Goal: Information Seeking & Learning: Compare options

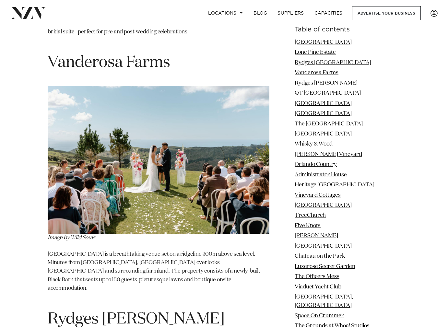
scroll to position [1529, 0]
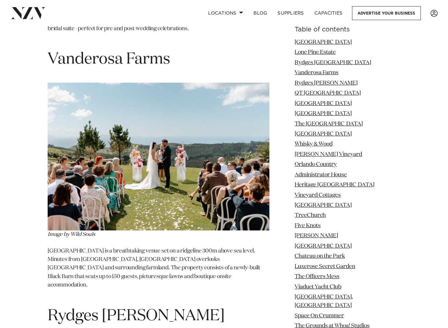
click at [120, 90] on img at bounding box center [159, 157] width 222 height 148
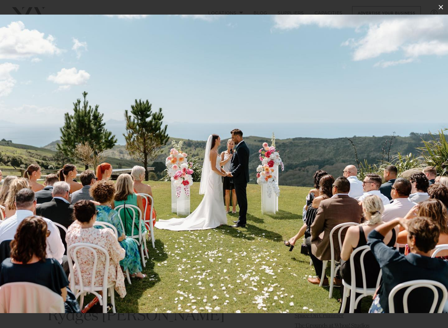
click at [439, 13] on button at bounding box center [440, 7] width 14 height 14
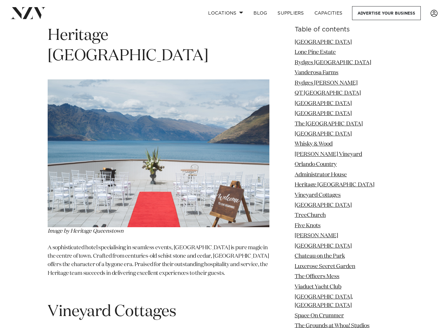
scroll to position [4507, 0]
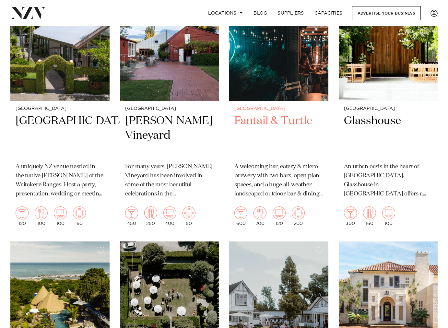
scroll to position [173, 0]
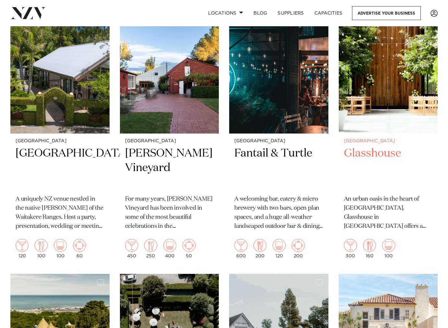
click at [372, 45] on img at bounding box center [387, 67] width 99 height 133
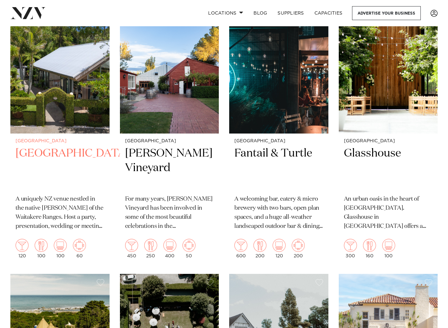
click at [45, 74] on img at bounding box center [59, 67] width 99 height 133
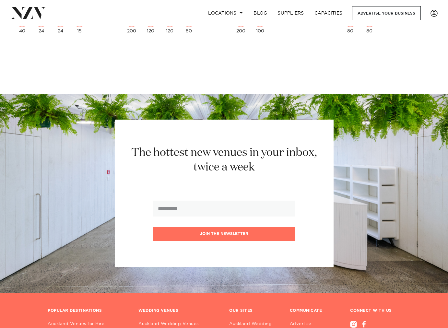
scroll to position [4494, 0]
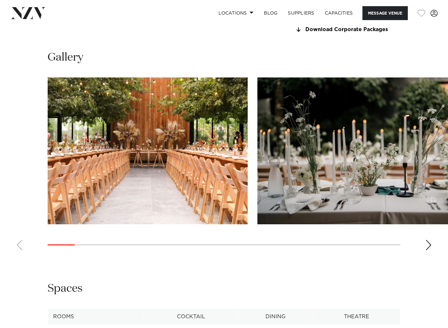
scroll to position [583, 0]
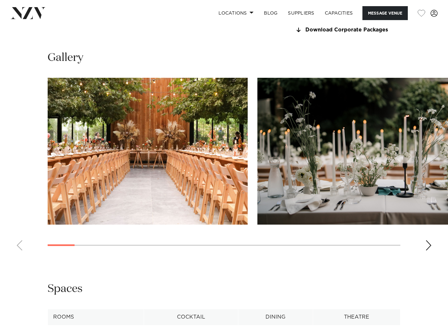
click at [428, 240] on swiper-container at bounding box center [224, 167] width 448 height 178
click at [428, 243] on div "Next slide" at bounding box center [428, 245] width 6 height 10
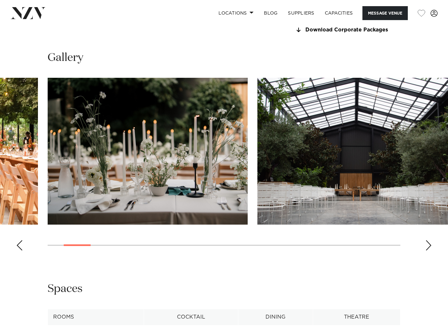
click at [428, 243] on div "Next slide" at bounding box center [428, 245] width 6 height 10
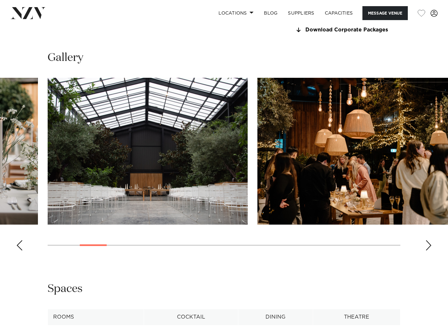
click at [428, 243] on div "Next slide" at bounding box center [428, 245] width 6 height 10
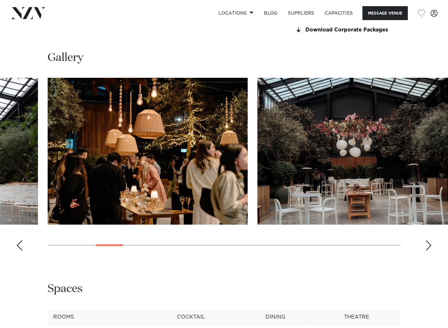
click at [428, 243] on div "Next slide" at bounding box center [428, 245] width 6 height 10
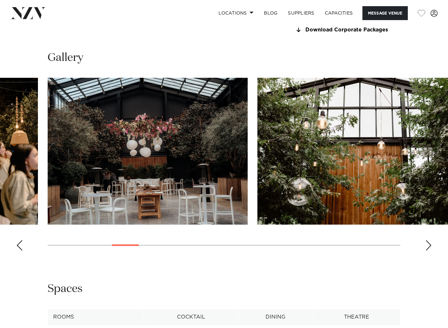
click at [428, 243] on div "Next slide" at bounding box center [428, 245] width 6 height 10
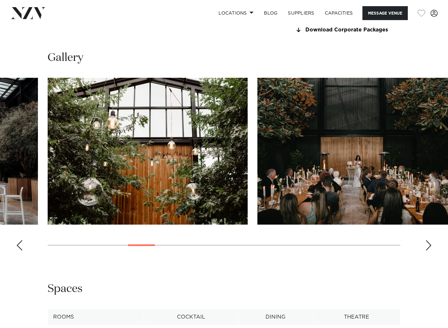
click at [428, 243] on div "Next slide" at bounding box center [428, 245] width 6 height 10
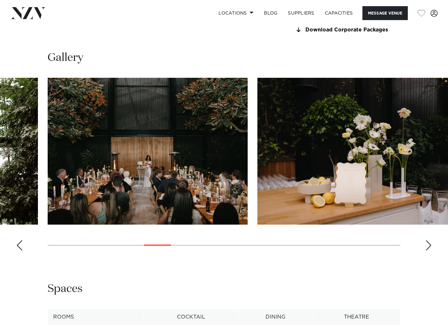
click at [428, 243] on div "Next slide" at bounding box center [428, 245] width 6 height 10
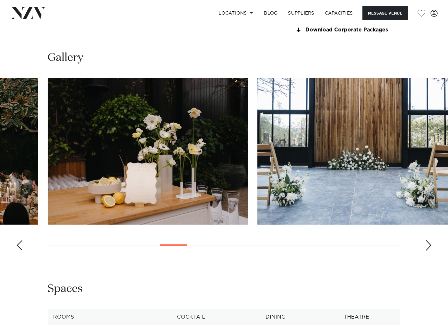
click at [428, 243] on div "Next slide" at bounding box center [428, 245] width 6 height 10
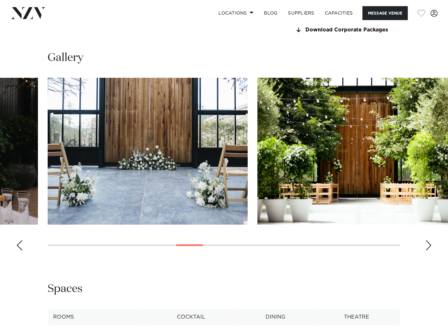
click at [428, 243] on div "Next slide" at bounding box center [428, 245] width 6 height 10
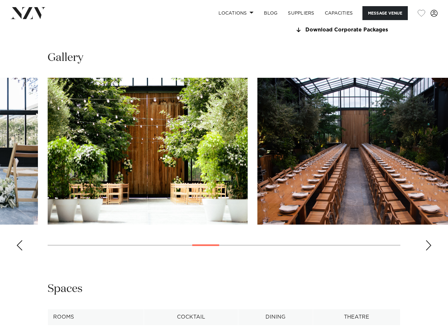
click at [428, 243] on div "Next slide" at bounding box center [428, 245] width 6 height 10
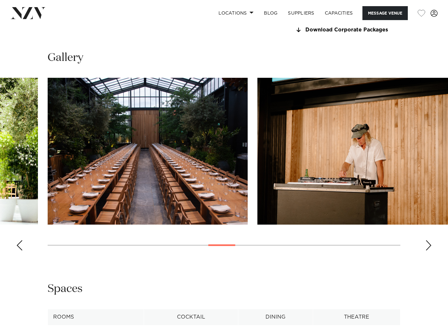
click at [428, 243] on div "Next slide" at bounding box center [428, 245] width 6 height 10
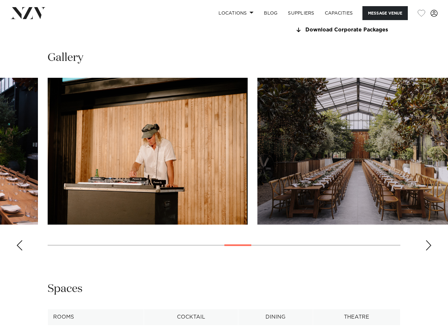
click at [428, 243] on div "Next slide" at bounding box center [428, 245] width 6 height 10
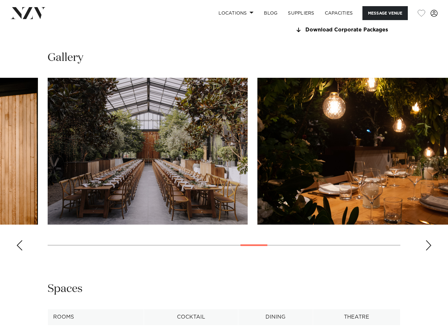
click at [428, 243] on div "Next slide" at bounding box center [428, 245] width 6 height 10
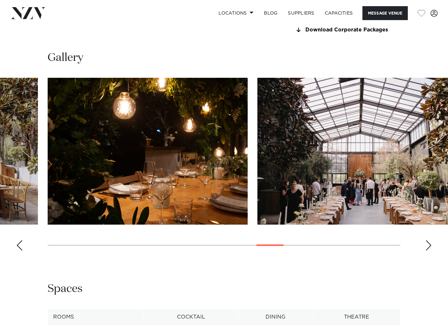
click at [428, 243] on div "Next slide" at bounding box center [428, 245] width 6 height 10
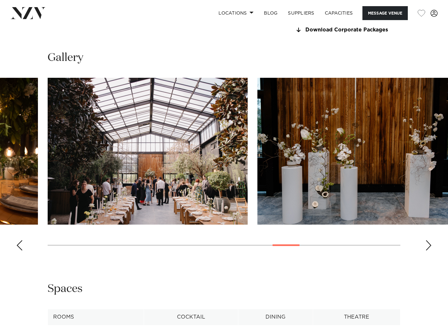
click at [428, 243] on div "Next slide" at bounding box center [428, 245] width 6 height 10
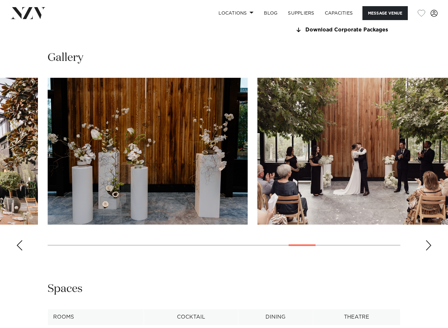
click at [428, 243] on div "Next slide" at bounding box center [428, 245] width 6 height 10
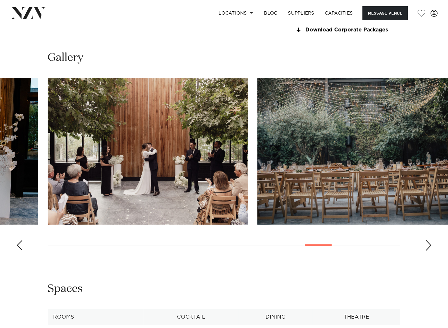
click at [428, 243] on div "Next slide" at bounding box center [428, 245] width 6 height 10
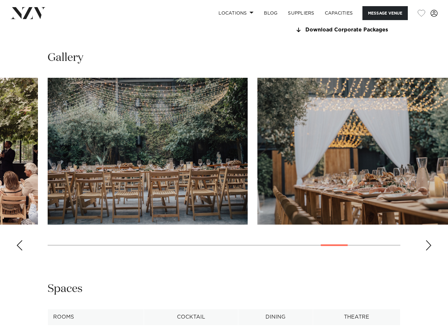
click at [428, 243] on div "Next slide" at bounding box center [428, 245] width 6 height 10
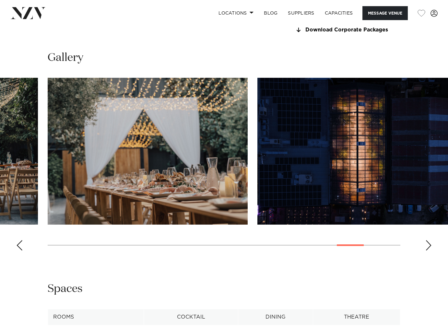
click at [428, 243] on div "Next slide" at bounding box center [428, 245] width 6 height 10
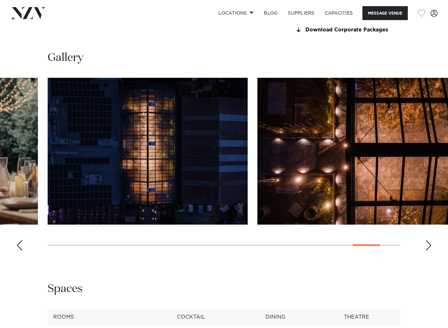
click at [428, 243] on div "Next slide" at bounding box center [428, 245] width 6 height 10
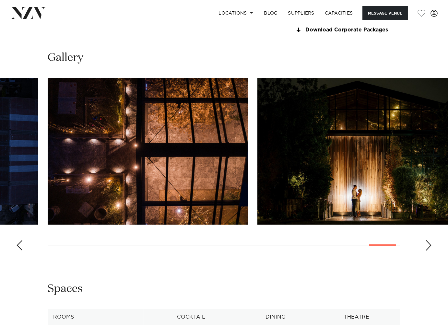
click at [428, 243] on div "Next slide" at bounding box center [428, 245] width 6 height 10
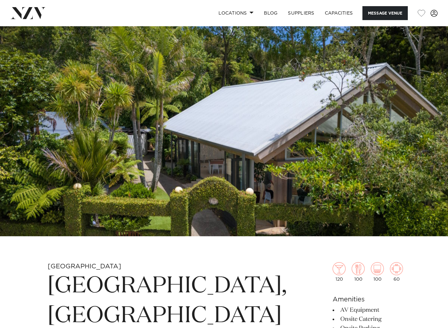
click at [266, 147] on img at bounding box center [224, 131] width 448 height 210
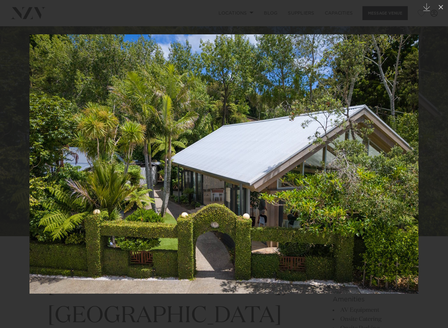
drag, startPoint x: 439, startPoint y: 10, endPoint x: 363, endPoint y: 93, distance: 112.3
click at [439, 10] on icon at bounding box center [441, 7] width 8 height 8
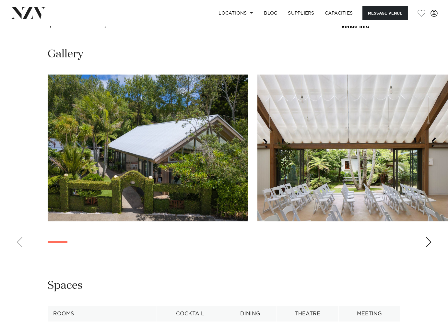
scroll to position [740, 0]
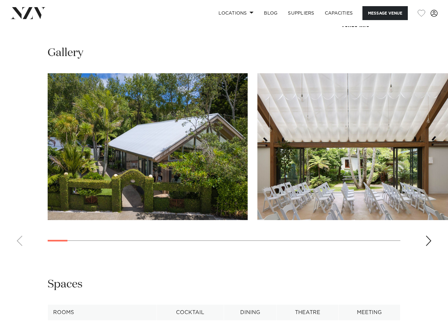
click at [429, 246] on div "Next slide" at bounding box center [428, 240] width 6 height 10
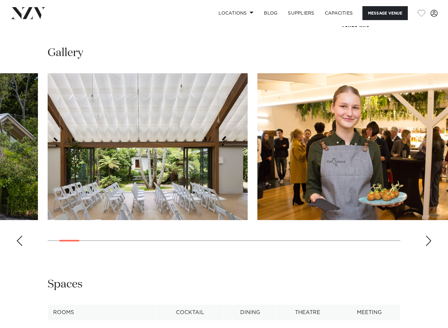
click at [429, 246] on div "Next slide" at bounding box center [428, 240] width 6 height 10
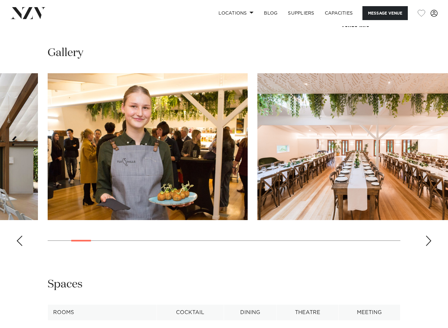
click at [429, 246] on div "Next slide" at bounding box center [428, 240] width 6 height 10
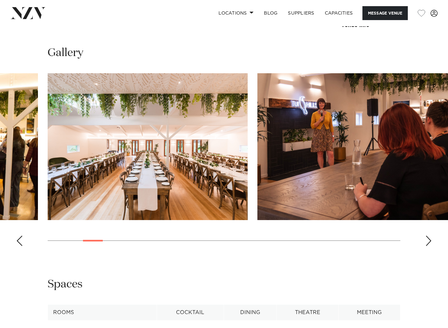
click at [429, 246] on div "Next slide" at bounding box center [428, 240] width 6 height 10
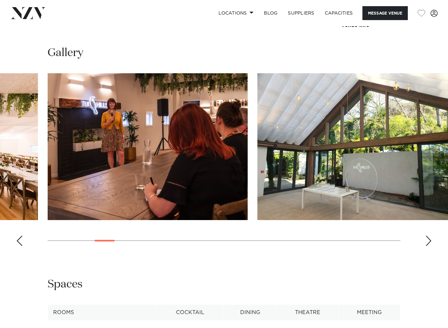
click at [429, 246] on div "Next slide" at bounding box center [428, 240] width 6 height 10
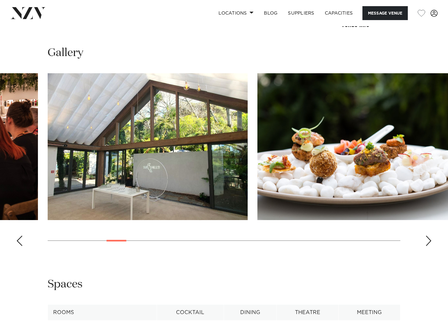
click at [425, 246] on div "Next slide" at bounding box center [428, 240] width 6 height 10
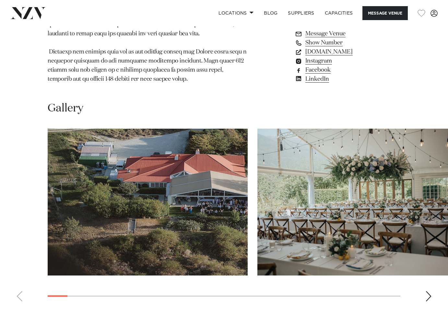
scroll to position [656, 0]
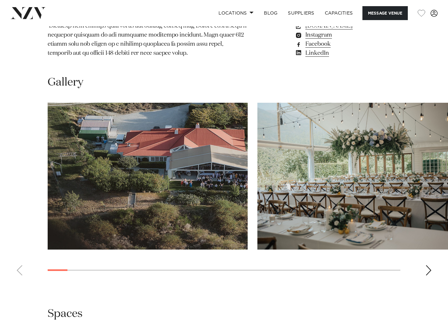
click at [428, 265] on div "Next slide" at bounding box center [428, 270] width 6 height 10
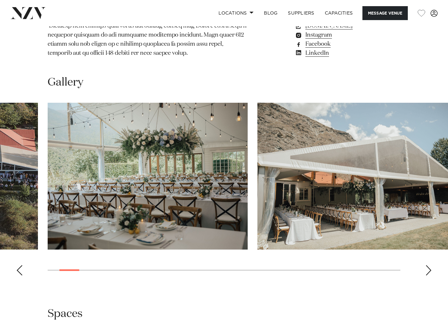
click at [428, 265] on div "Next slide" at bounding box center [428, 270] width 6 height 10
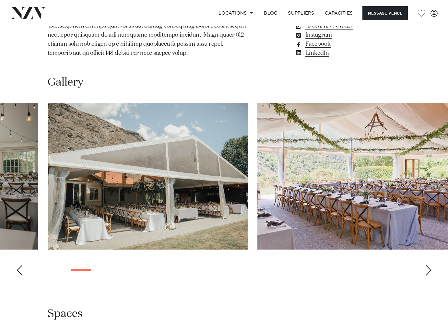
click at [428, 265] on div "Next slide" at bounding box center [428, 270] width 6 height 10
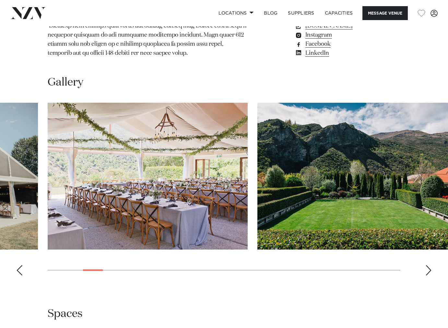
click at [427, 265] on div "Next slide" at bounding box center [428, 270] width 6 height 10
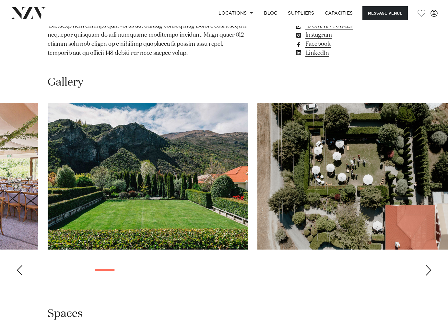
click at [427, 265] on div "Next slide" at bounding box center [428, 270] width 6 height 10
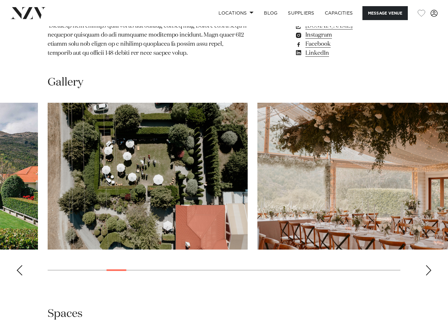
click at [427, 265] on div "Next slide" at bounding box center [428, 270] width 6 height 10
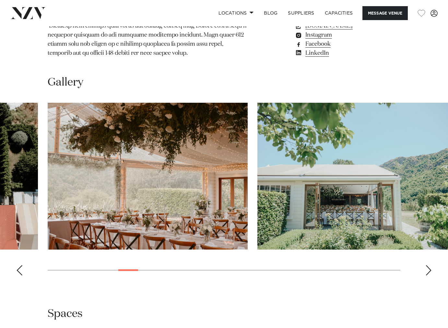
click at [427, 265] on div "Next slide" at bounding box center [428, 270] width 6 height 10
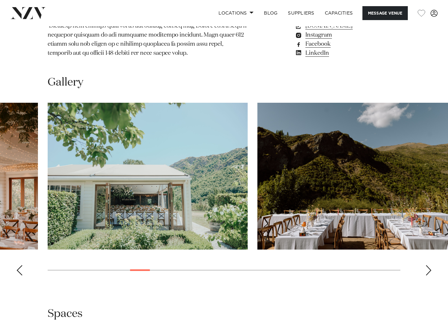
click at [427, 265] on div "Next slide" at bounding box center [428, 270] width 6 height 10
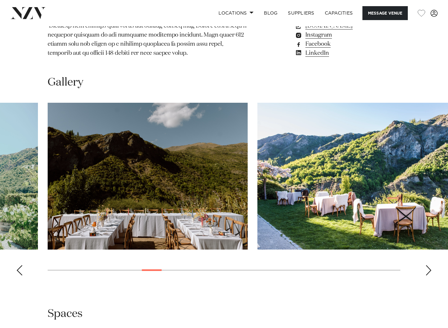
click at [427, 265] on div "Next slide" at bounding box center [428, 270] width 6 height 10
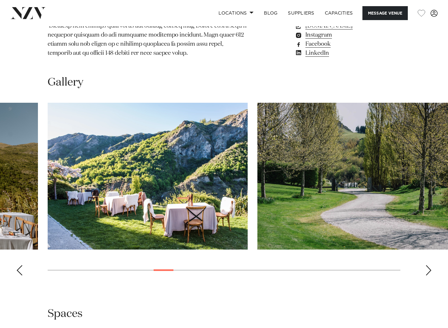
click at [427, 265] on div "Next slide" at bounding box center [428, 270] width 6 height 10
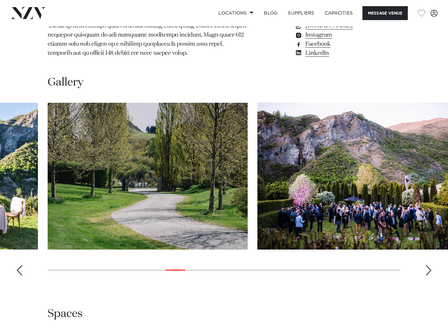
click at [427, 265] on div "Next slide" at bounding box center [428, 270] width 6 height 10
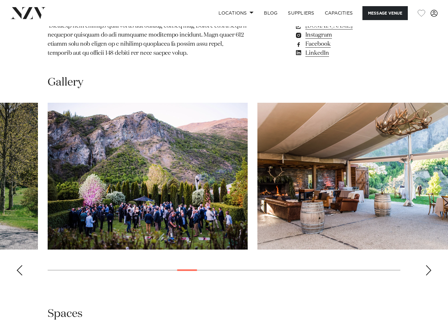
click at [427, 265] on div "Next slide" at bounding box center [428, 270] width 6 height 10
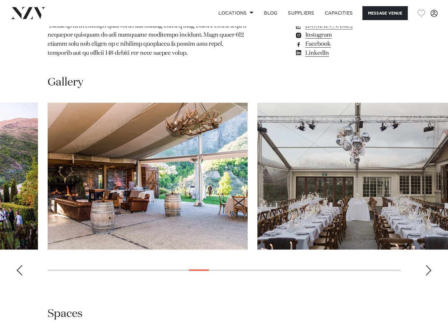
click at [427, 265] on div "Next slide" at bounding box center [428, 270] width 6 height 10
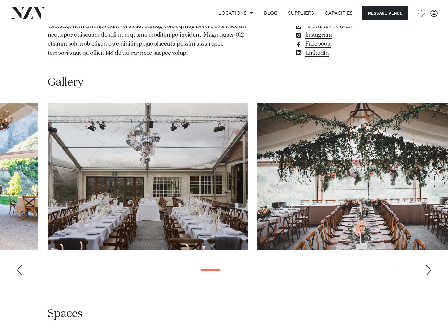
click at [427, 265] on div "Next slide" at bounding box center [428, 270] width 6 height 10
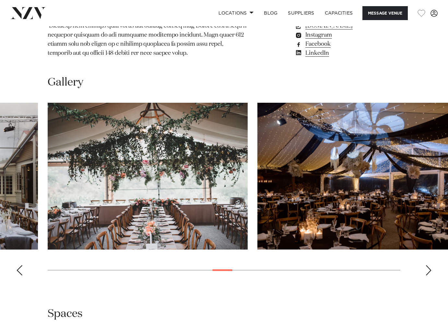
click at [427, 265] on div "Next slide" at bounding box center [428, 270] width 6 height 10
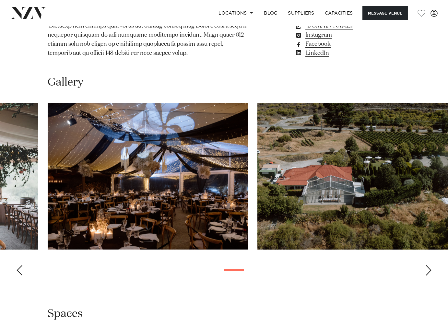
click at [427, 265] on div "Next slide" at bounding box center [428, 270] width 6 height 10
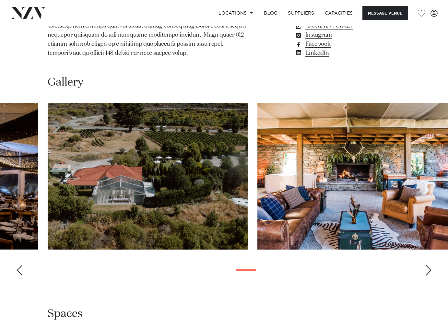
click at [427, 265] on div "Next slide" at bounding box center [428, 270] width 6 height 10
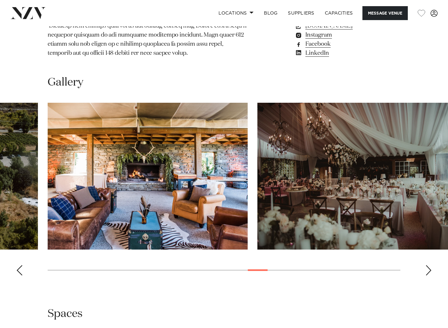
click at [427, 265] on div "Next slide" at bounding box center [428, 270] width 6 height 10
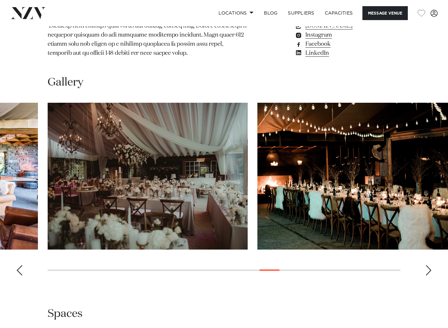
click at [427, 265] on div "Next slide" at bounding box center [428, 270] width 6 height 10
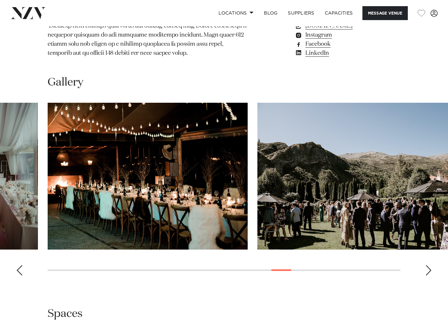
click at [427, 265] on div "Next slide" at bounding box center [428, 270] width 6 height 10
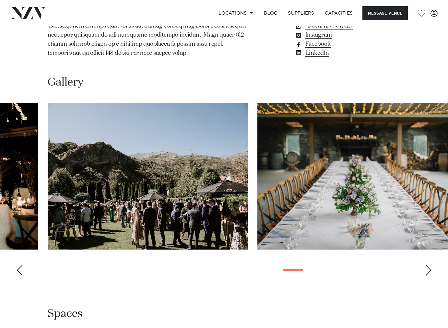
click at [427, 265] on div "Next slide" at bounding box center [428, 270] width 6 height 10
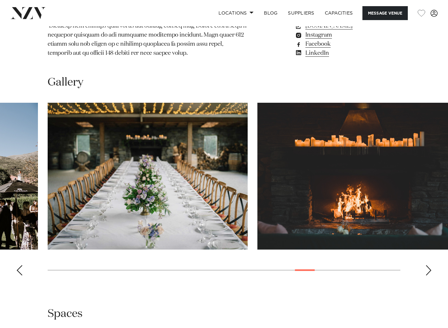
click at [427, 265] on div "Next slide" at bounding box center [428, 270] width 6 height 10
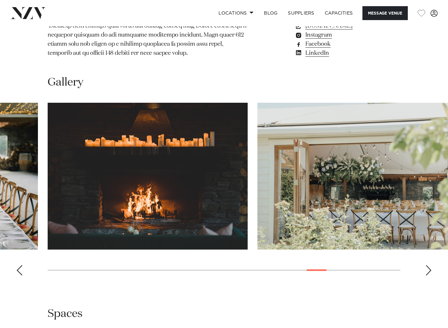
click at [427, 265] on div "Next slide" at bounding box center [428, 270] width 6 height 10
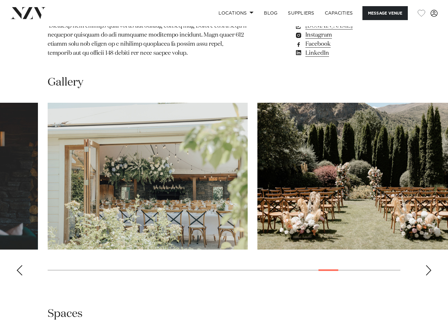
click at [427, 265] on div "Next slide" at bounding box center [428, 270] width 6 height 10
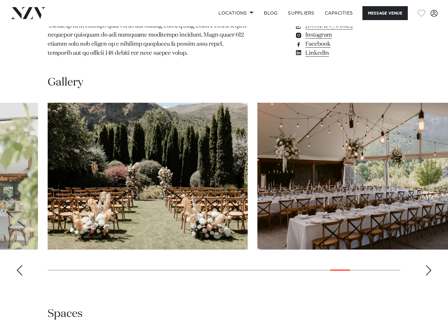
click at [427, 265] on div "Next slide" at bounding box center [428, 270] width 6 height 10
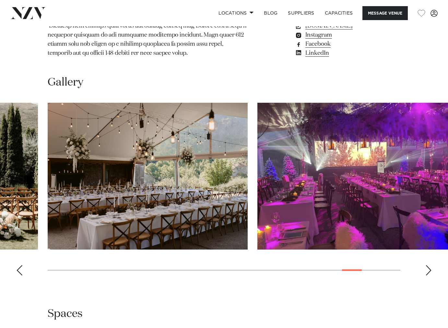
click at [427, 265] on div "Next slide" at bounding box center [428, 270] width 6 height 10
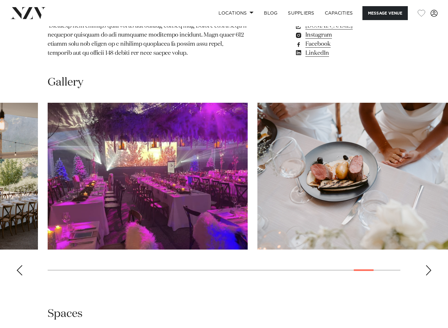
click at [427, 265] on div "Next slide" at bounding box center [428, 270] width 6 height 10
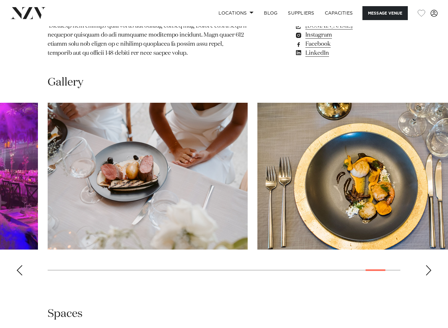
click at [427, 265] on div "Next slide" at bounding box center [428, 270] width 6 height 10
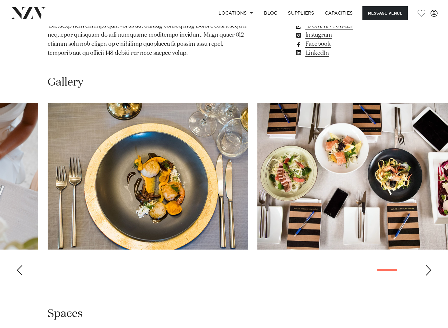
click at [427, 265] on div "Next slide" at bounding box center [428, 270] width 6 height 10
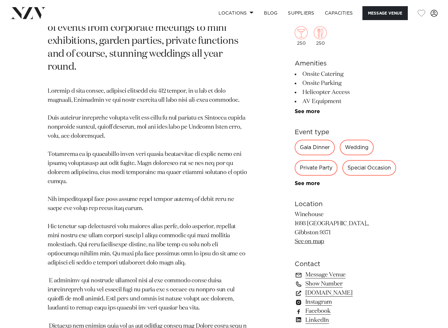
scroll to position [358, 0]
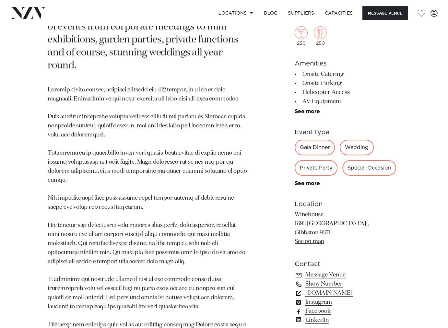
click at [337, 296] on link "www.winehouse.co.nz" at bounding box center [347, 293] width 106 height 9
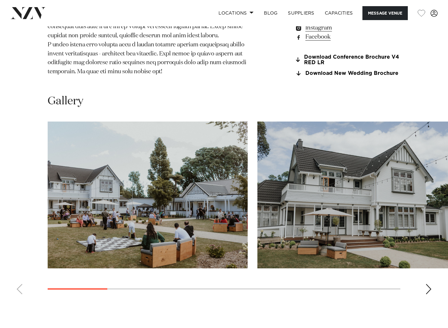
scroll to position [790, 0]
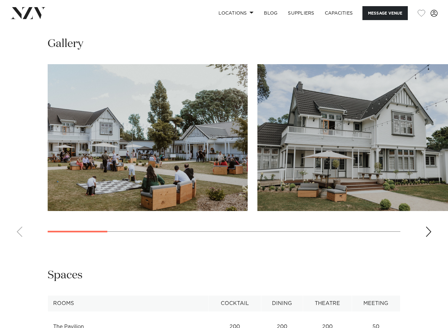
click at [429, 226] on div "Next slide" at bounding box center [428, 231] width 6 height 10
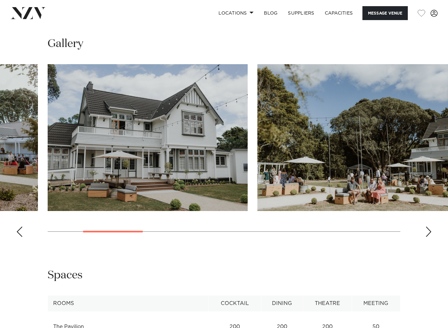
click at [429, 226] on div "Next slide" at bounding box center [428, 231] width 6 height 10
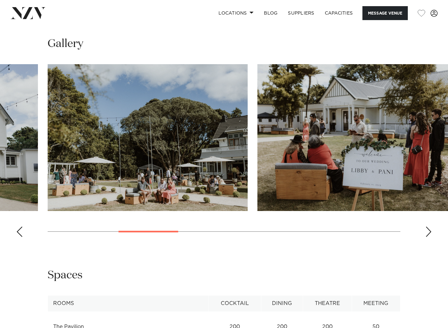
click at [429, 226] on div "Next slide" at bounding box center [428, 231] width 6 height 10
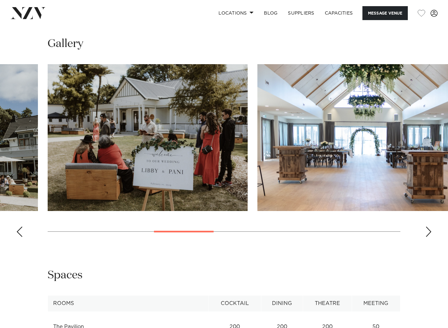
click at [429, 226] on div "Next slide" at bounding box center [428, 231] width 6 height 10
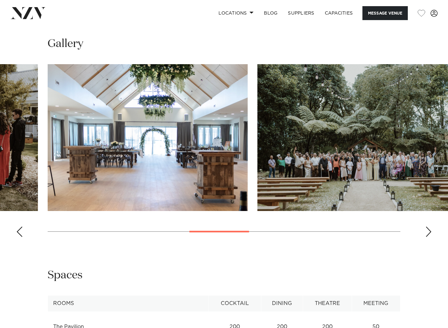
click at [429, 226] on div "Next slide" at bounding box center [428, 231] width 6 height 10
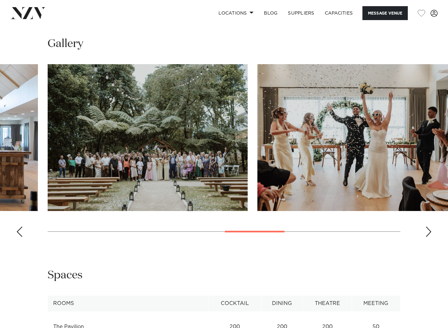
click at [429, 226] on div "Next slide" at bounding box center [428, 231] width 6 height 10
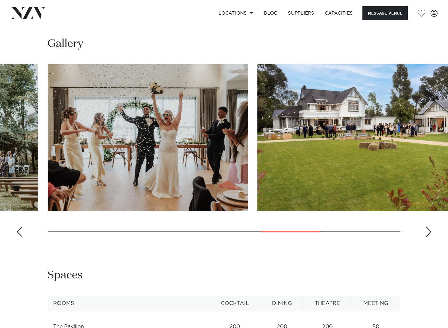
click at [429, 226] on div "Next slide" at bounding box center [428, 231] width 6 height 10
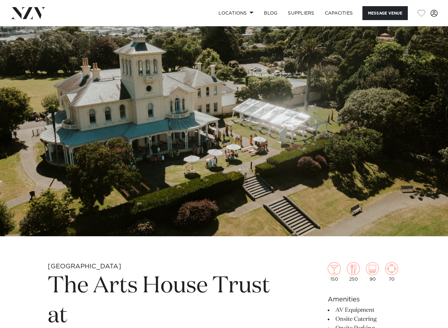
click at [255, 157] on img at bounding box center [224, 131] width 448 height 210
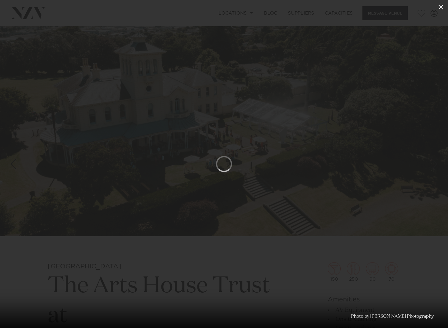
click at [440, 7] on icon at bounding box center [440, 7] width 5 height 5
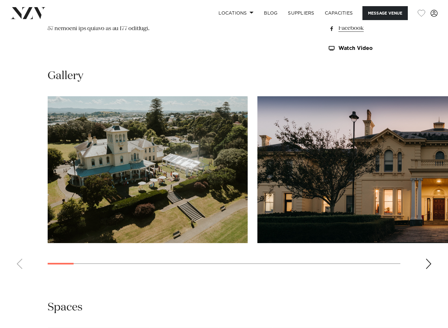
scroll to position [583, 0]
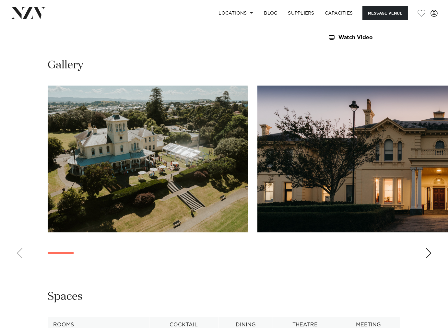
click at [427, 258] on div "Next slide" at bounding box center [428, 253] width 6 height 10
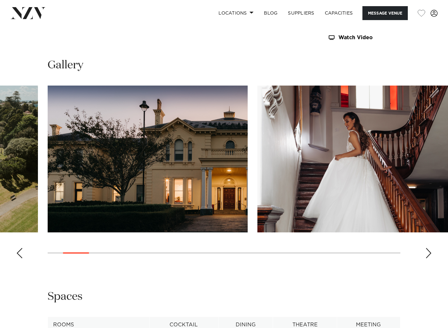
click at [427, 258] on div "Next slide" at bounding box center [428, 253] width 6 height 10
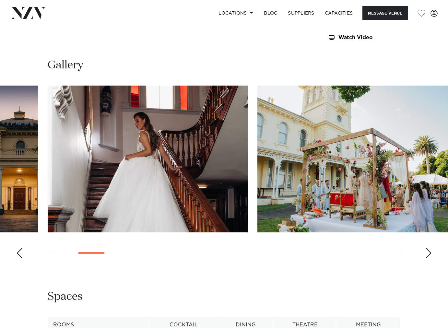
click at [427, 258] on div "Next slide" at bounding box center [428, 253] width 6 height 10
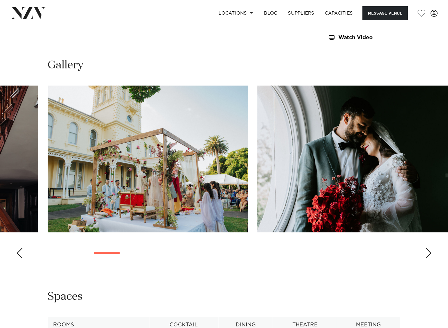
click at [427, 258] on div "Next slide" at bounding box center [428, 253] width 6 height 10
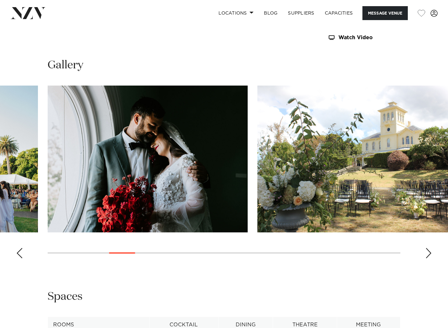
click at [427, 258] on div "Next slide" at bounding box center [428, 253] width 6 height 10
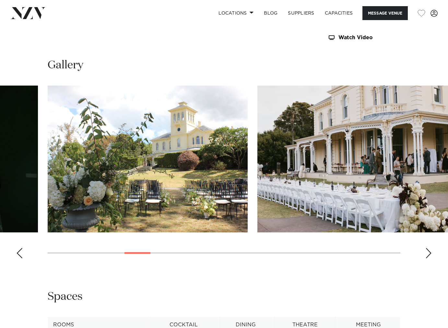
click at [427, 258] on div "Next slide" at bounding box center [428, 253] width 6 height 10
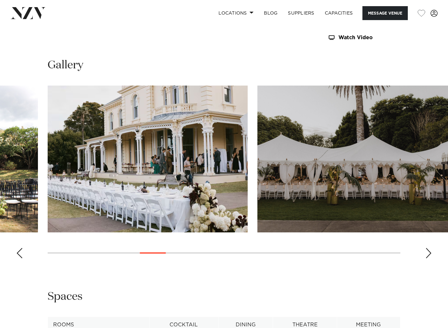
click at [427, 258] on div "Next slide" at bounding box center [428, 253] width 6 height 10
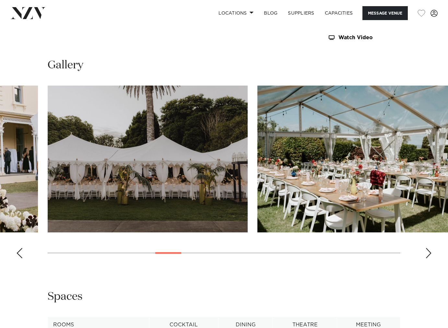
click at [427, 258] on div "Next slide" at bounding box center [428, 253] width 6 height 10
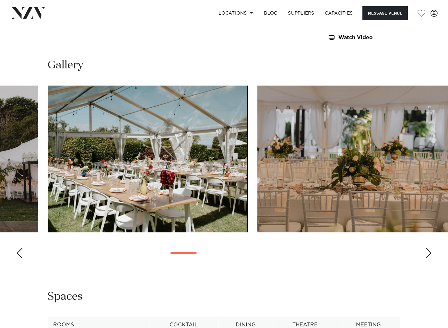
click at [427, 258] on div "Next slide" at bounding box center [428, 253] width 6 height 10
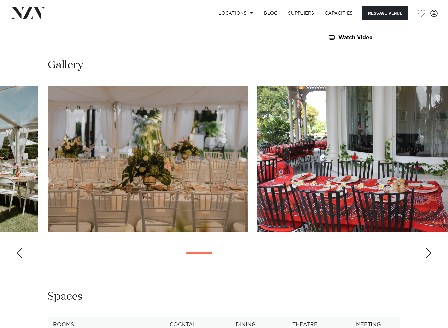
click at [427, 258] on div "Next slide" at bounding box center [428, 253] width 6 height 10
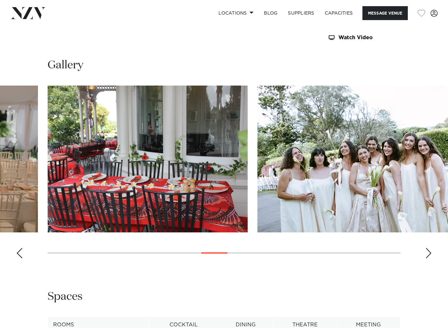
click at [427, 258] on div "Next slide" at bounding box center [428, 253] width 6 height 10
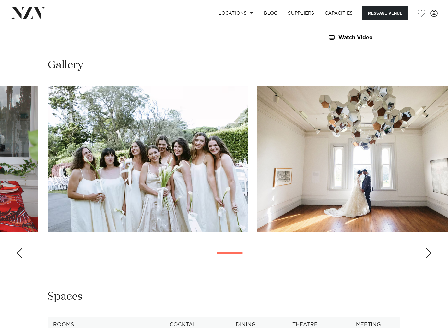
click at [426, 258] on div "Next slide" at bounding box center [428, 253] width 6 height 10
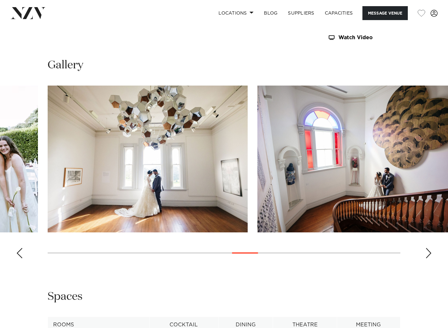
click at [426, 258] on div "Next slide" at bounding box center [428, 253] width 6 height 10
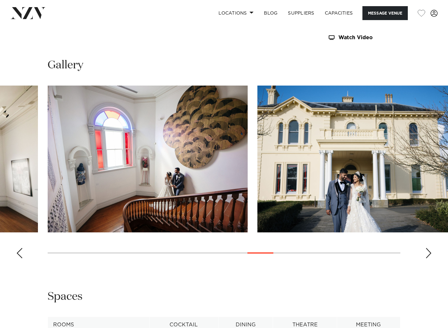
click at [426, 258] on div "Next slide" at bounding box center [428, 253] width 6 height 10
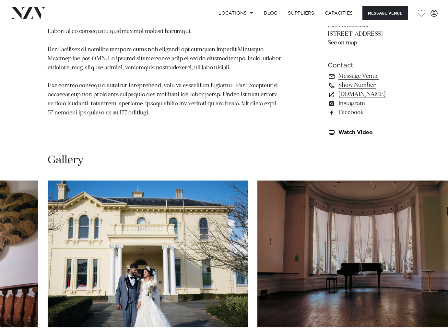
scroll to position [477, 0]
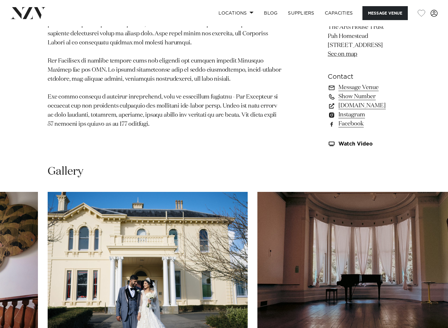
click at [29, 13] on img at bounding box center [27, 13] width 35 height 12
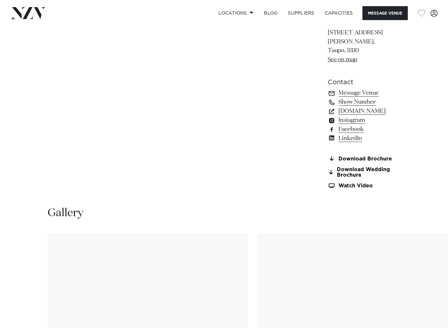
scroll to position [598, 0]
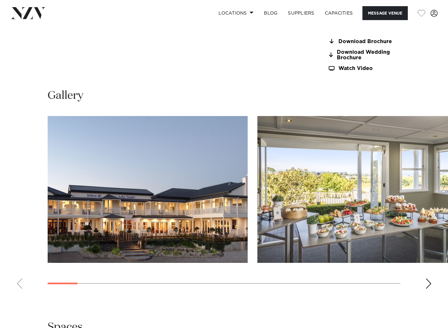
click at [433, 229] on swiper-container at bounding box center [224, 205] width 448 height 178
click at [429, 278] on div "Next slide" at bounding box center [428, 283] width 6 height 10
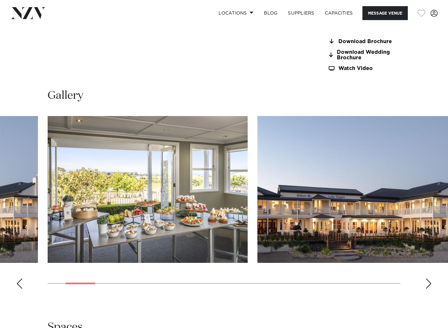
click at [429, 278] on div "Next slide" at bounding box center [428, 283] width 6 height 10
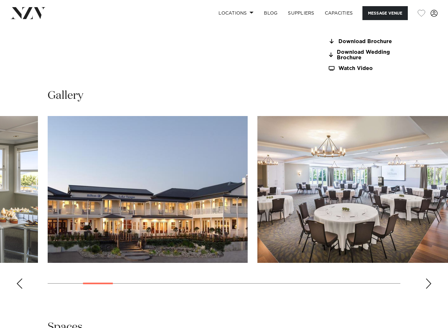
click at [429, 278] on div "Next slide" at bounding box center [428, 283] width 6 height 10
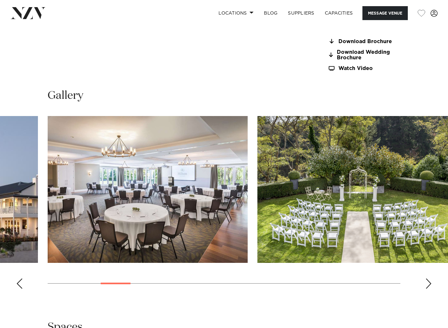
click at [429, 278] on div "Next slide" at bounding box center [428, 283] width 6 height 10
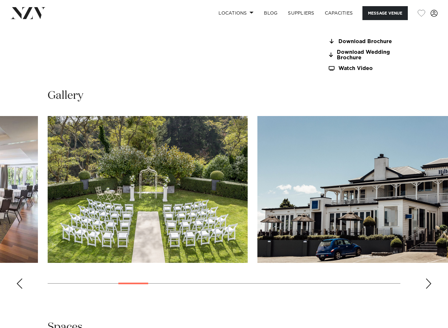
click at [429, 278] on div "Next slide" at bounding box center [428, 283] width 6 height 10
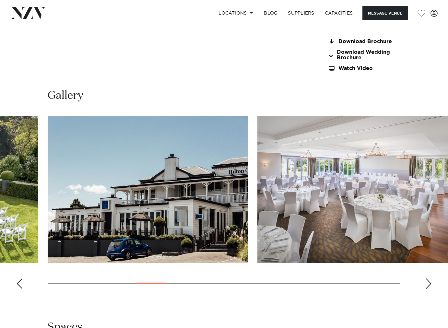
click at [429, 278] on div "Next slide" at bounding box center [428, 283] width 6 height 10
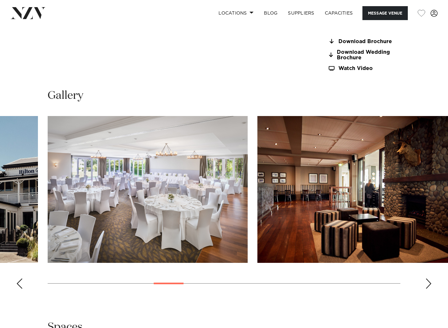
click at [429, 278] on div "Next slide" at bounding box center [428, 283] width 6 height 10
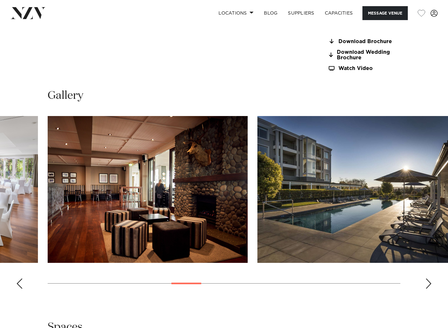
click at [429, 278] on div "Next slide" at bounding box center [428, 283] width 6 height 10
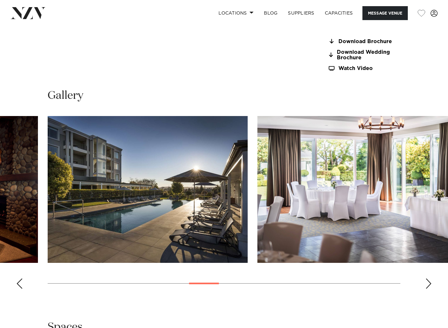
click at [429, 278] on div "Next slide" at bounding box center [428, 283] width 6 height 10
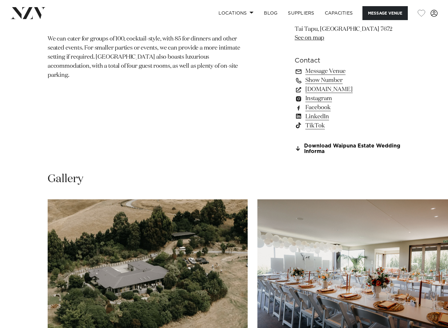
scroll to position [569, 0]
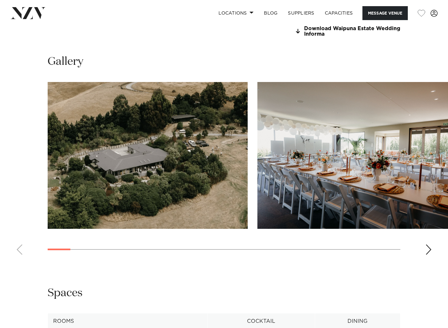
click at [426, 250] on div "Next slide" at bounding box center [428, 249] width 6 height 10
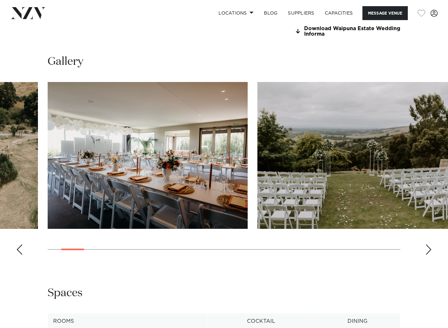
click at [426, 250] on div "Next slide" at bounding box center [428, 249] width 6 height 10
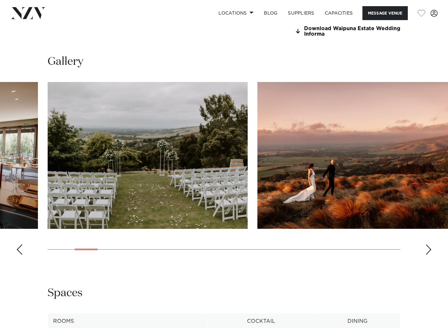
click at [426, 250] on div "Next slide" at bounding box center [428, 249] width 6 height 10
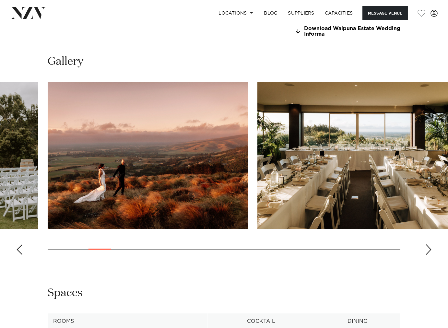
click at [426, 250] on div "Next slide" at bounding box center [428, 249] width 6 height 10
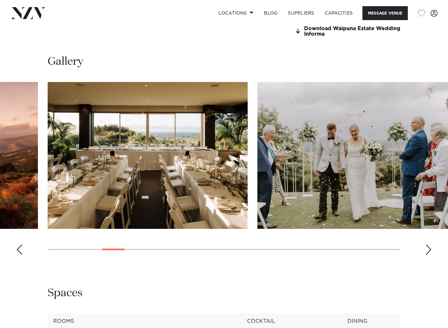
click at [426, 250] on div "Next slide" at bounding box center [428, 249] width 6 height 10
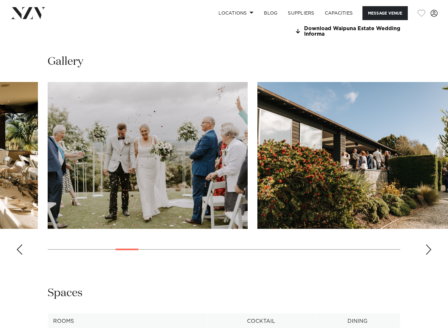
click at [426, 250] on div "Next slide" at bounding box center [428, 249] width 6 height 10
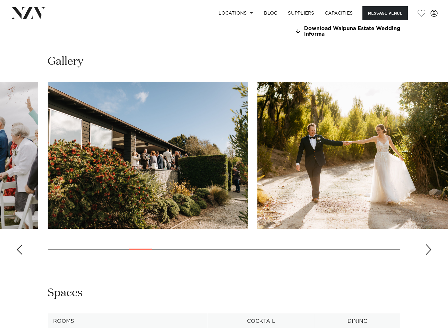
click at [426, 250] on div "Next slide" at bounding box center [428, 249] width 6 height 10
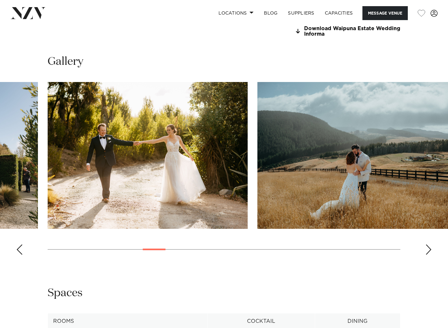
click at [426, 250] on div "Next slide" at bounding box center [428, 249] width 6 height 10
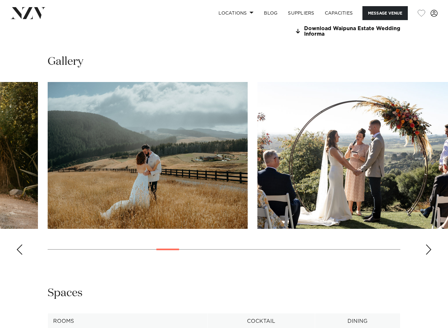
click at [426, 250] on div "Next slide" at bounding box center [428, 249] width 6 height 10
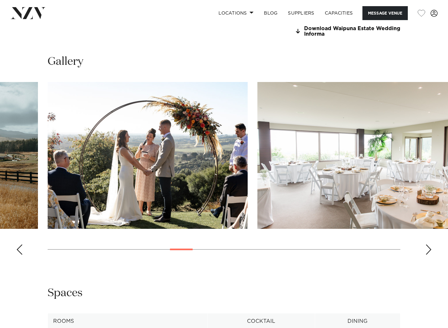
click at [426, 250] on div "Next slide" at bounding box center [428, 249] width 6 height 10
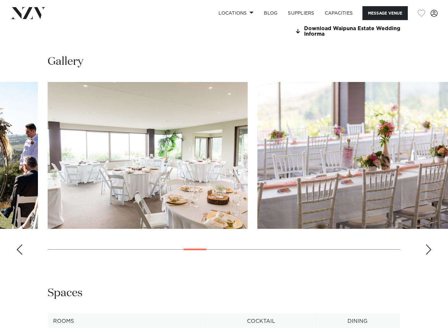
click at [426, 250] on div "Next slide" at bounding box center [428, 249] width 6 height 10
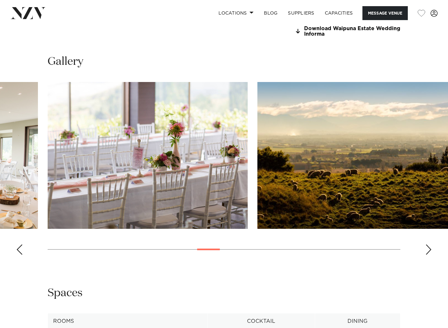
click at [426, 250] on div "Next slide" at bounding box center [428, 249] width 6 height 10
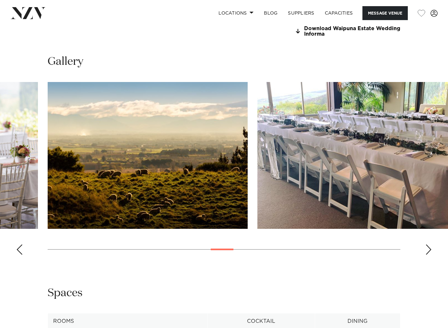
click at [426, 250] on div "Next slide" at bounding box center [428, 249] width 6 height 10
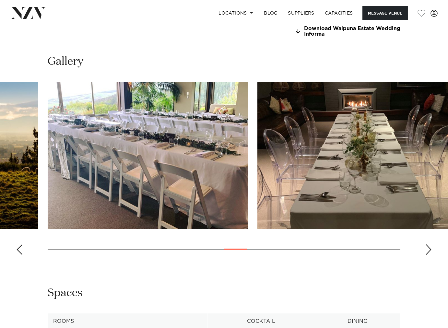
click at [426, 250] on div "Next slide" at bounding box center [428, 249] width 6 height 10
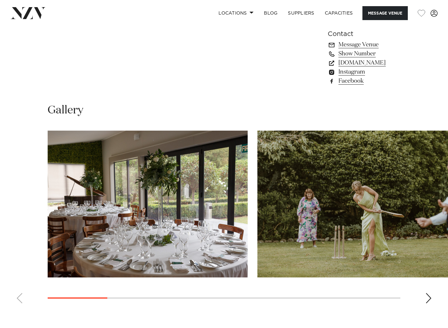
scroll to position [568, 0]
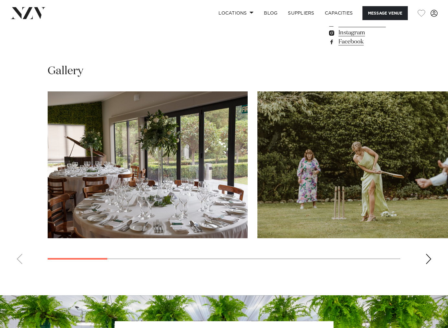
click at [429, 254] on div "Next slide" at bounding box center [428, 259] width 6 height 10
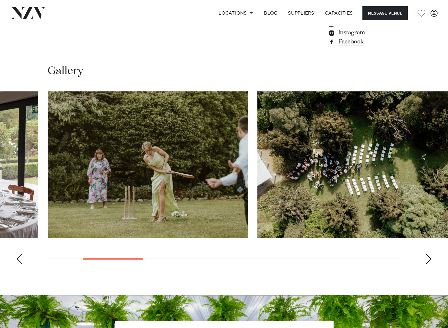
click at [429, 254] on div "Next slide" at bounding box center [428, 259] width 6 height 10
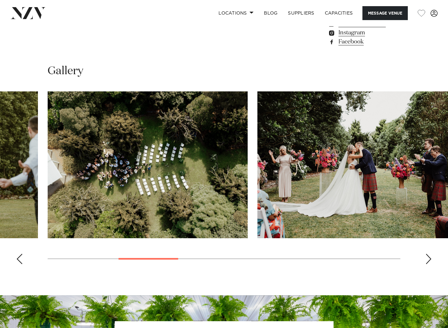
click at [429, 254] on div "Next slide" at bounding box center [428, 259] width 6 height 10
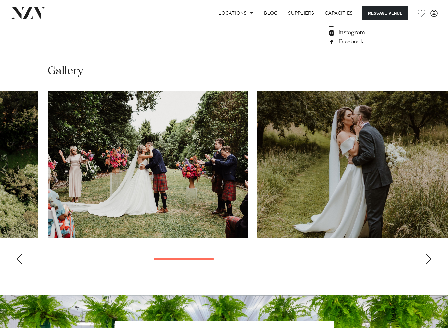
click at [429, 254] on div "Next slide" at bounding box center [428, 259] width 6 height 10
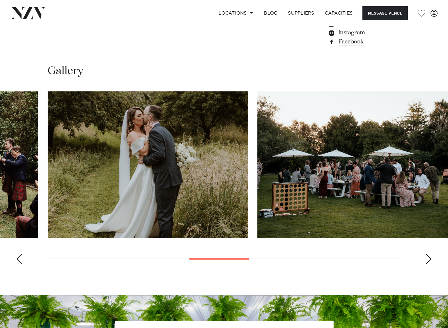
click at [429, 254] on div "Next slide" at bounding box center [428, 259] width 6 height 10
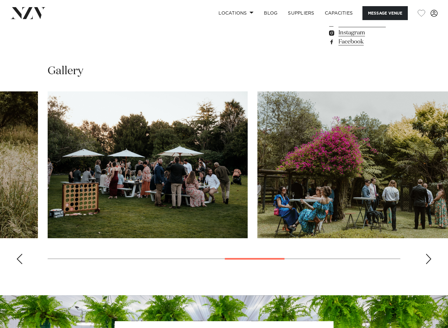
click at [429, 254] on div "Next slide" at bounding box center [428, 259] width 6 height 10
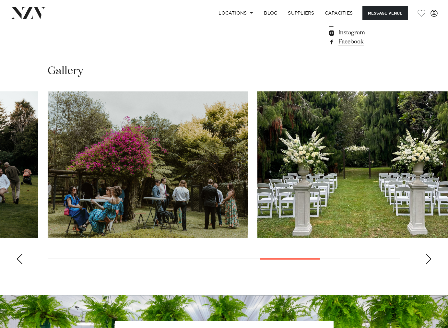
click at [429, 254] on div "Next slide" at bounding box center [428, 259] width 6 height 10
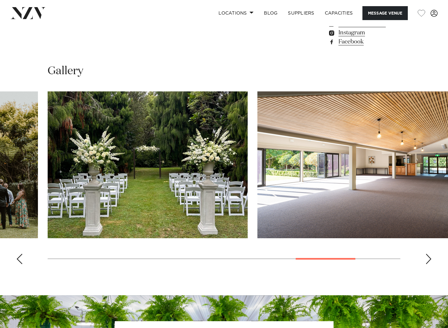
click at [429, 254] on div "Next slide" at bounding box center [428, 259] width 6 height 10
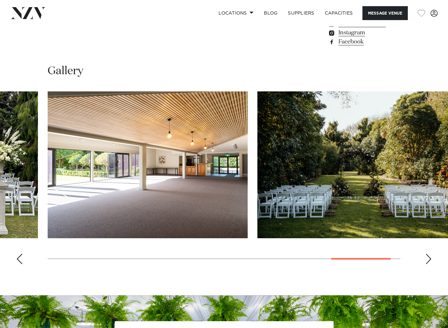
click at [429, 254] on div "Next slide" at bounding box center [428, 259] width 6 height 10
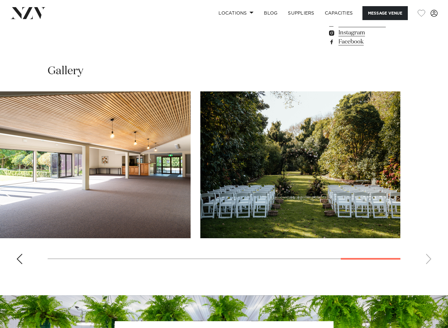
click at [429, 209] on swiper-container at bounding box center [224, 180] width 448 height 178
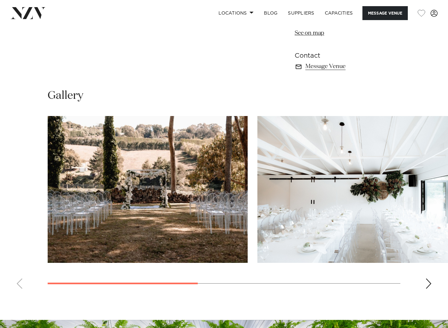
scroll to position [422, 0]
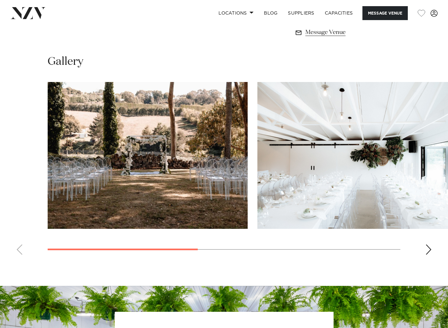
click at [428, 249] on div "Next slide" at bounding box center [428, 249] width 6 height 10
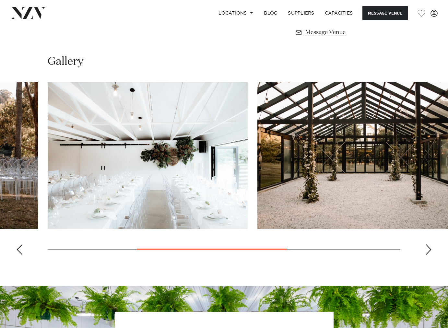
click at [428, 249] on div "Next slide" at bounding box center [428, 249] width 6 height 10
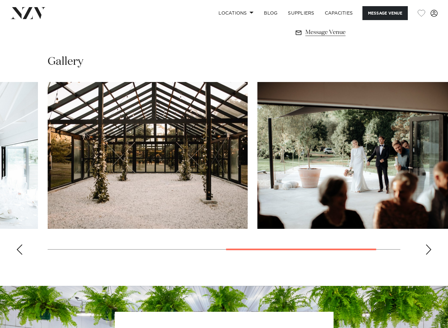
click at [428, 249] on div "Next slide" at bounding box center [428, 249] width 6 height 10
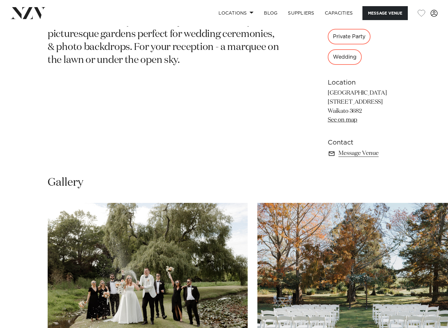
scroll to position [382, 0]
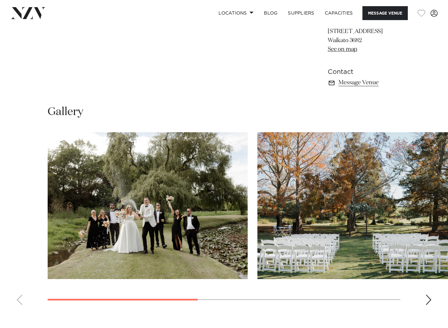
click at [425, 294] on div "Next slide" at bounding box center [428, 299] width 6 height 10
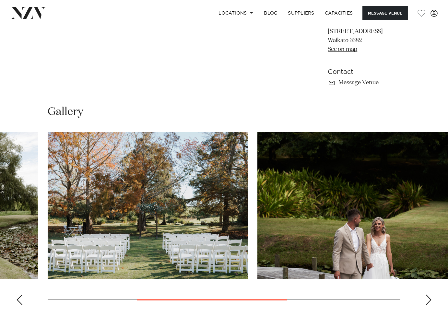
click at [428, 294] on div "Next slide" at bounding box center [428, 299] width 6 height 10
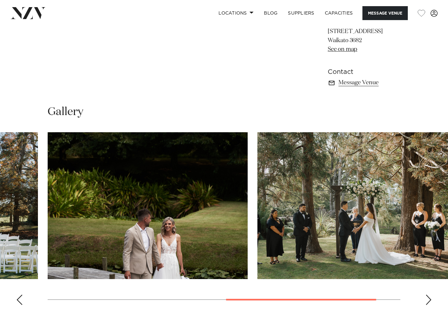
click at [428, 294] on div "Next slide" at bounding box center [428, 299] width 6 height 10
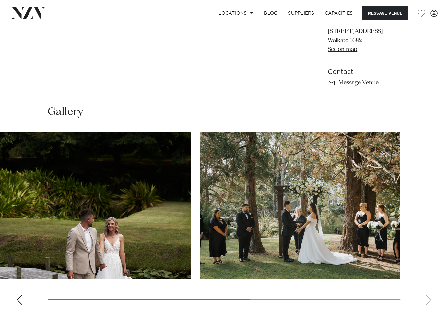
click at [428, 280] on swiper-container at bounding box center [224, 221] width 448 height 178
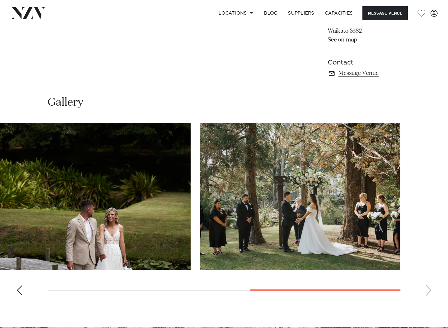
scroll to position [393, 0]
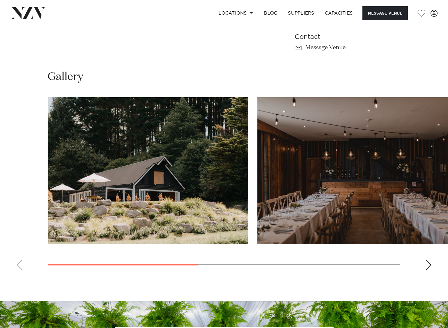
scroll to position [421, 0]
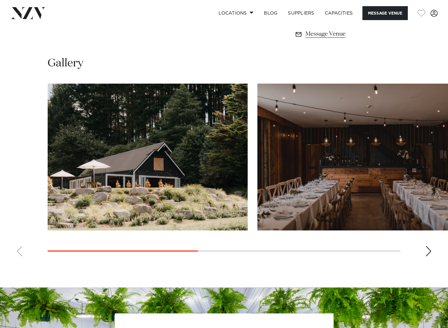
click at [428, 251] on div "Next slide" at bounding box center [428, 251] width 6 height 10
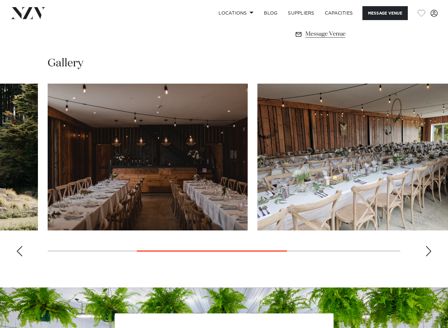
click at [428, 251] on div "Next slide" at bounding box center [428, 251] width 6 height 10
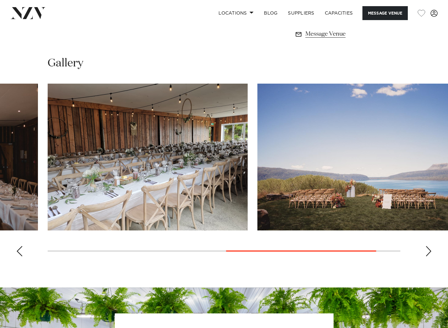
click at [428, 251] on div "Next slide" at bounding box center [428, 251] width 6 height 10
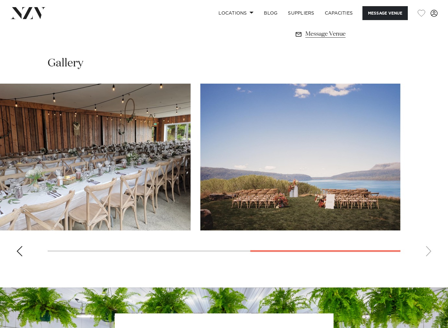
click at [428, 251] on swiper-container at bounding box center [224, 173] width 448 height 178
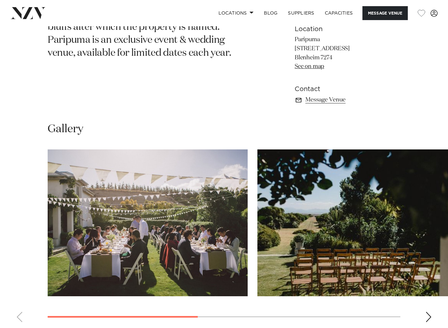
scroll to position [412, 0]
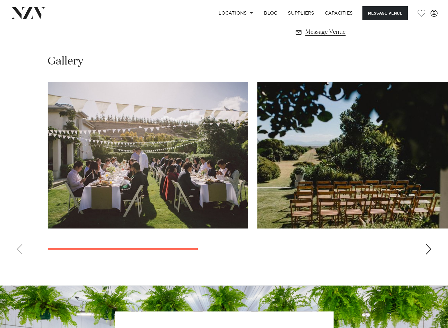
click at [429, 251] on div "Next slide" at bounding box center [428, 249] width 6 height 10
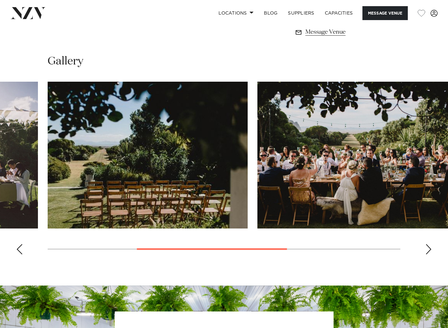
click at [429, 251] on div "Next slide" at bounding box center [428, 249] width 6 height 10
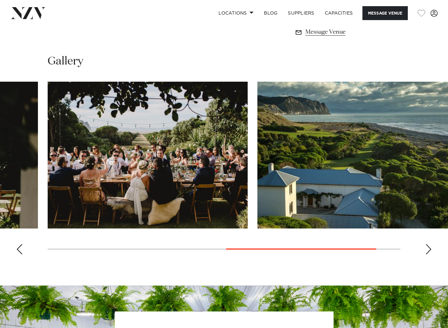
click at [429, 251] on div "Next slide" at bounding box center [428, 249] width 6 height 10
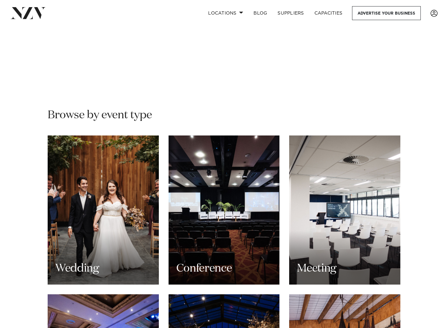
scroll to position [624, 0]
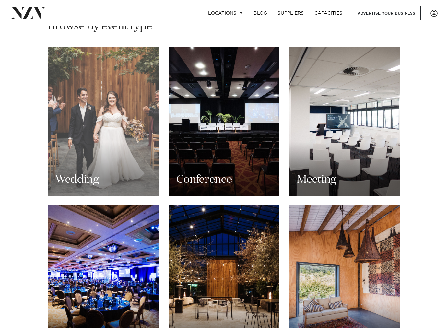
click at [76, 96] on div "Wedding" at bounding box center [103, 121] width 111 height 149
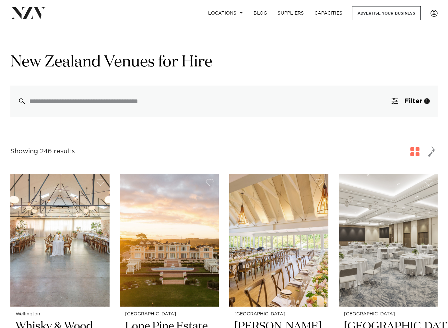
click at [417, 151] on span "button" at bounding box center [414, 151] width 9 height 9
click at [418, 102] on span "Filter" at bounding box center [412, 101] width 17 height 6
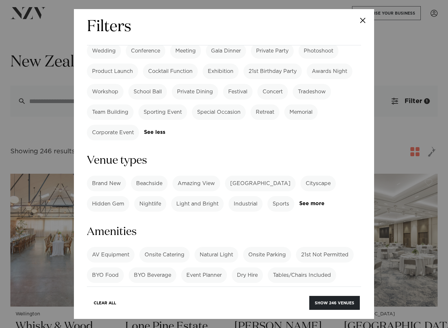
scroll to position [164, 0]
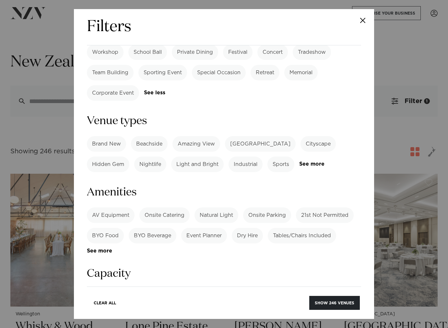
click at [198, 136] on label "Amazing View" at bounding box center [196, 144] width 48 height 16
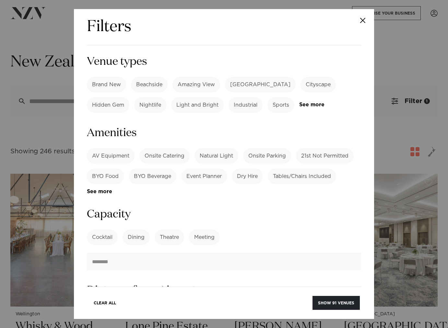
scroll to position [194, 0]
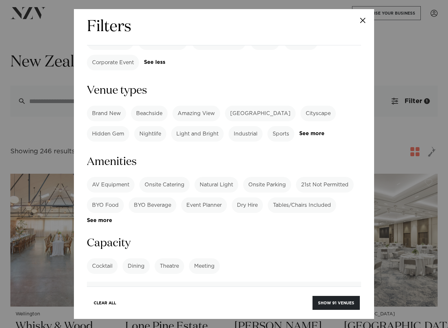
click at [312, 116] on div "Brand New Beachside Amazing View Heritage Building Cityscape Hidden Gem Nightli…" at bounding box center [224, 124] width 274 height 36
click at [311, 131] on link "See more" at bounding box center [324, 134] width 51 height 6
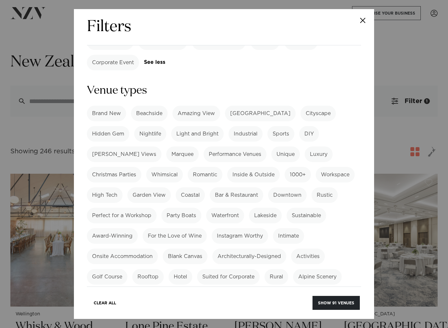
click at [166, 146] on label "Marquee" at bounding box center [182, 154] width 32 height 16
click at [349, 303] on button "Show 6 venues" at bounding box center [337, 303] width 46 height 14
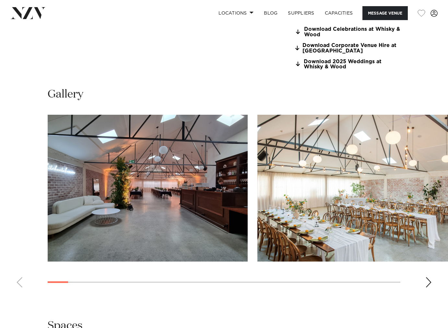
scroll to position [562, 0]
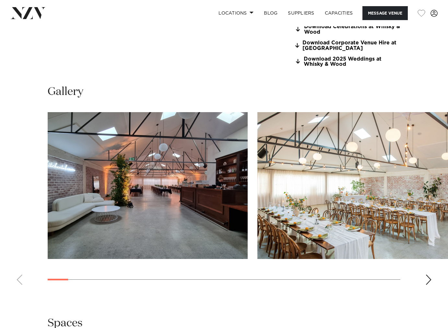
click at [427, 277] on div "Next slide" at bounding box center [428, 279] width 6 height 10
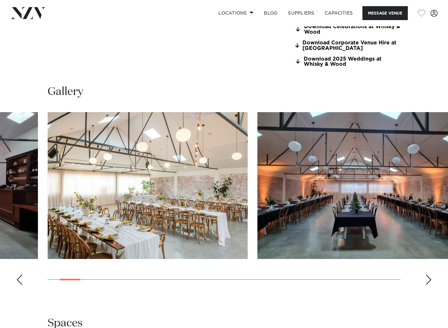
click at [427, 277] on div "Next slide" at bounding box center [428, 279] width 6 height 10
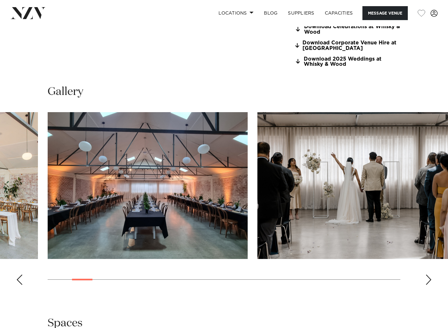
click at [427, 277] on div "Next slide" at bounding box center [428, 279] width 6 height 10
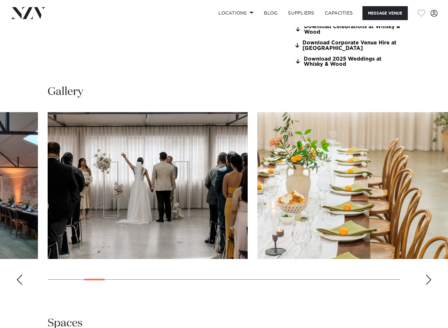
click at [427, 277] on div "Next slide" at bounding box center [428, 279] width 6 height 10
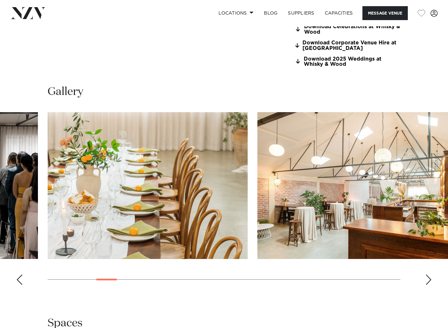
click at [427, 277] on div "Next slide" at bounding box center [428, 279] width 6 height 10
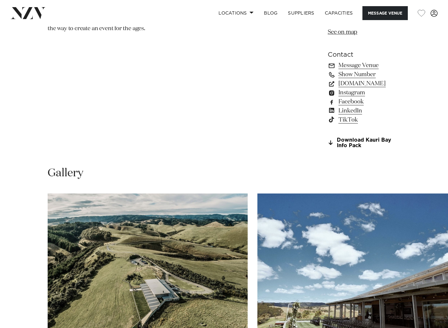
scroll to position [555, 0]
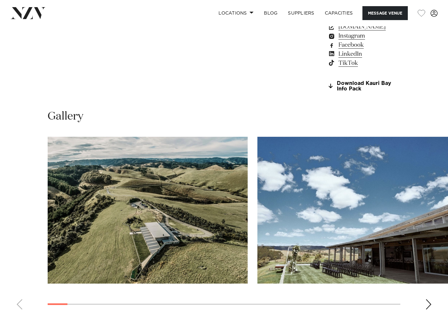
click at [429, 299] on div "Next slide" at bounding box center [428, 304] width 6 height 10
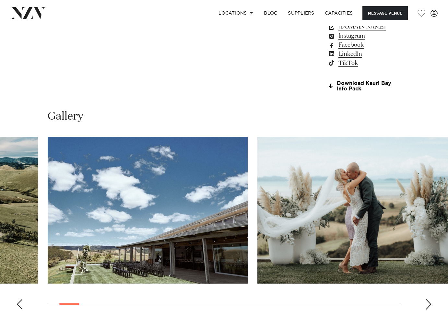
click at [429, 299] on div "Next slide" at bounding box center [428, 304] width 6 height 10
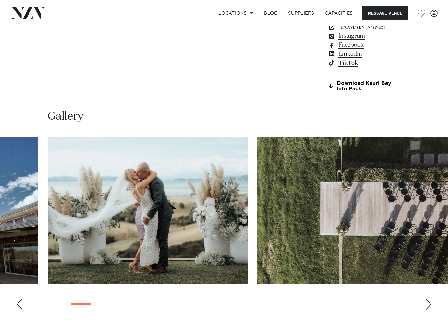
click at [429, 299] on div "Next slide" at bounding box center [428, 304] width 6 height 10
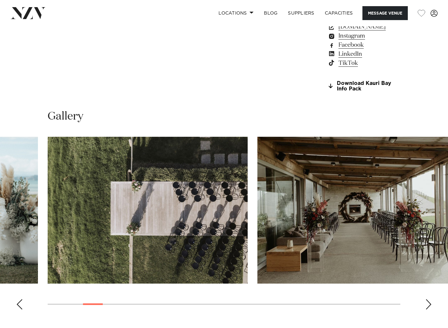
click at [429, 299] on div "Next slide" at bounding box center [428, 304] width 6 height 10
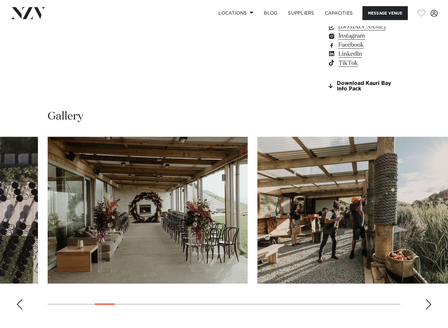
click at [429, 299] on div "Next slide" at bounding box center [428, 304] width 6 height 10
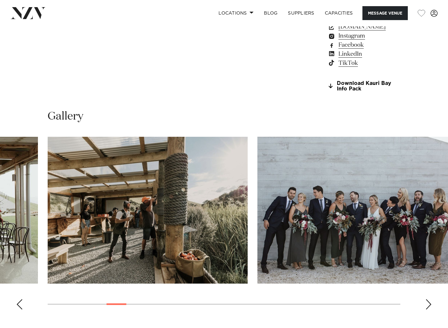
click at [429, 299] on div "Next slide" at bounding box center [428, 304] width 6 height 10
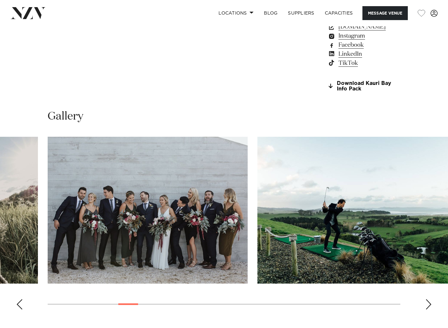
click at [429, 299] on div "Next slide" at bounding box center [428, 304] width 6 height 10
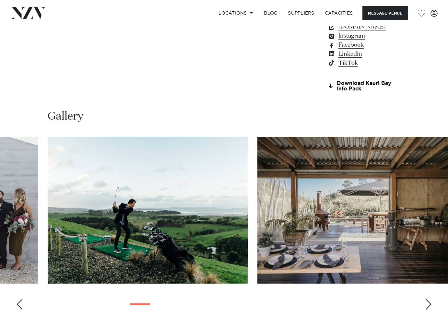
click at [429, 299] on div "Next slide" at bounding box center [428, 304] width 6 height 10
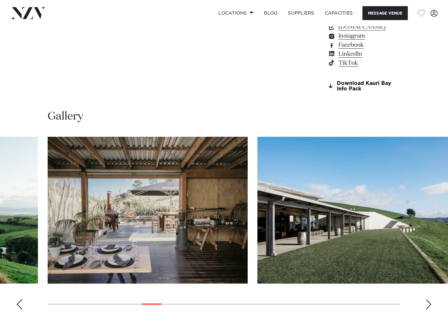
click at [429, 299] on div "Next slide" at bounding box center [428, 304] width 6 height 10
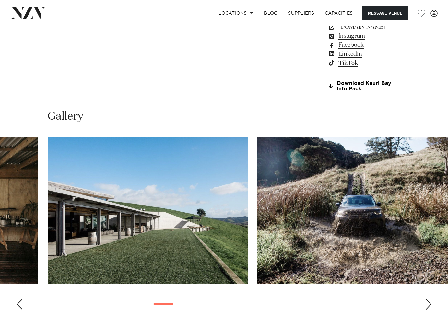
click at [429, 299] on div "Next slide" at bounding box center [428, 304] width 6 height 10
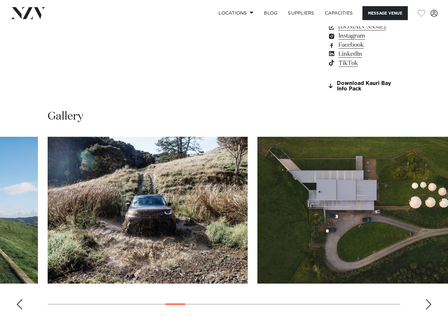
click at [429, 299] on div "Next slide" at bounding box center [428, 304] width 6 height 10
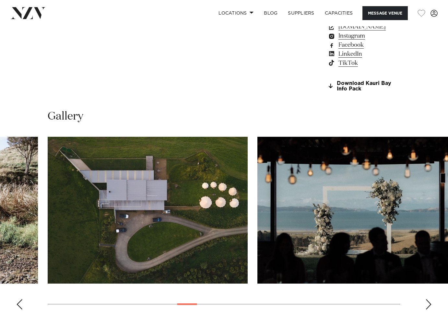
click at [429, 299] on div "Next slide" at bounding box center [428, 304] width 6 height 10
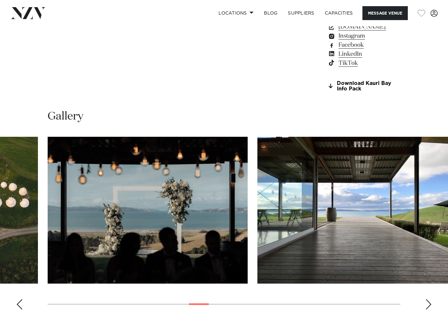
click at [429, 299] on div "Next slide" at bounding box center [428, 304] width 6 height 10
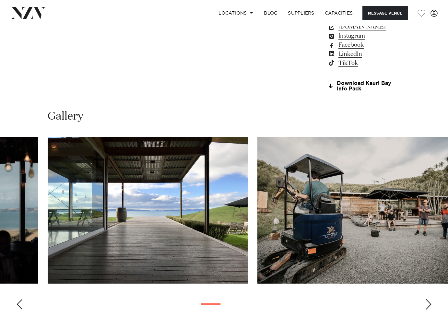
click at [429, 299] on div "Next slide" at bounding box center [428, 304] width 6 height 10
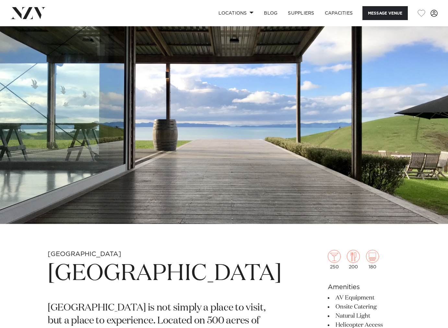
scroll to position [13, 0]
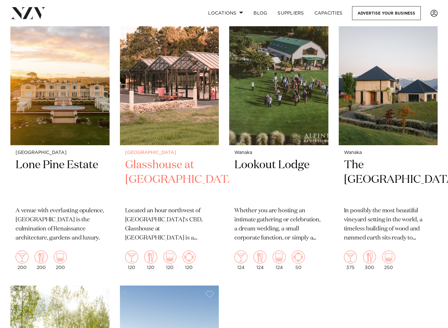
scroll to position [134, 0]
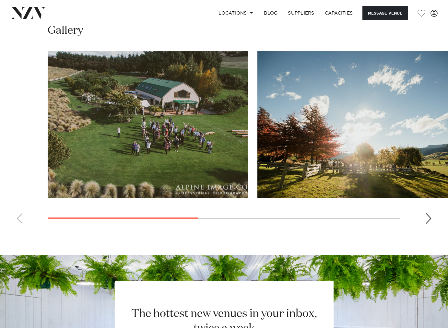
scroll to position [471, 0]
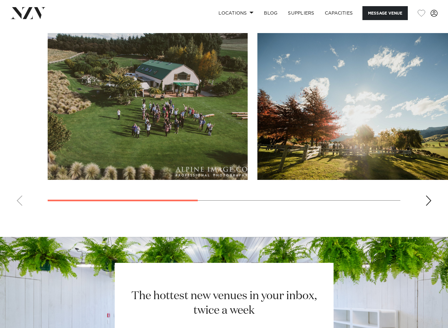
click at [429, 202] on div "Next slide" at bounding box center [428, 200] width 6 height 10
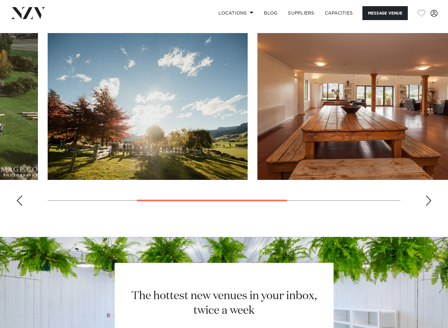
click at [429, 201] on div "Next slide" at bounding box center [428, 200] width 6 height 10
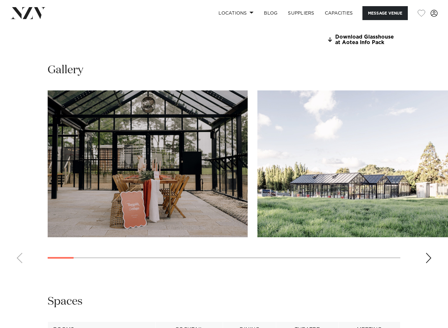
scroll to position [602, 0]
click at [426, 263] on div "Next slide" at bounding box center [428, 257] width 6 height 10
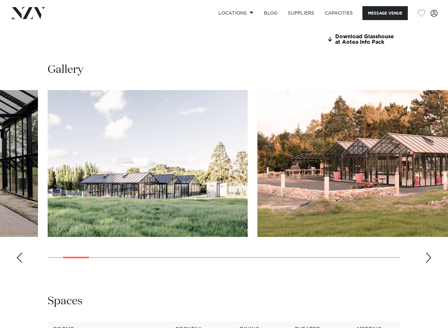
click at [426, 263] on div "Next slide" at bounding box center [428, 257] width 6 height 10
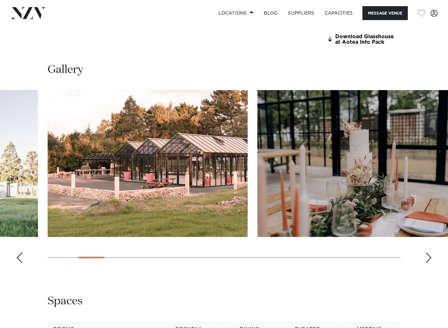
click at [426, 263] on div "Next slide" at bounding box center [428, 257] width 6 height 10
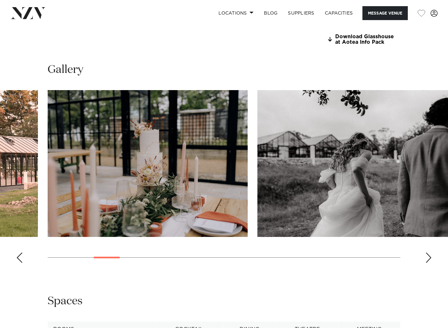
click at [426, 263] on div "Next slide" at bounding box center [428, 257] width 6 height 10
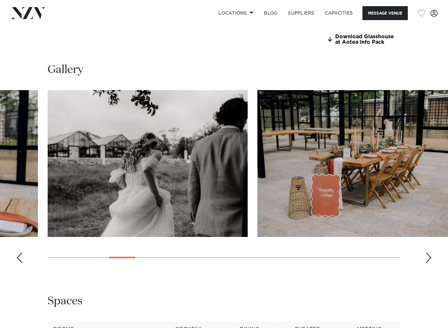
click at [426, 263] on div "Next slide" at bounding box center [428, 257] width 6 height 10
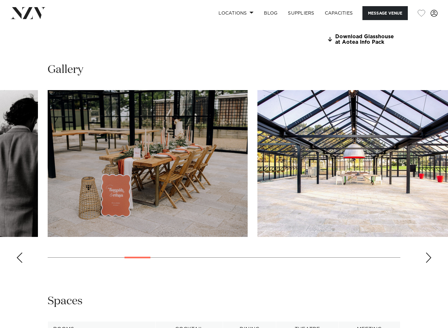
click at [426, 263] on div "Next slide" at bounding box center [428, 257] width 6 height 10
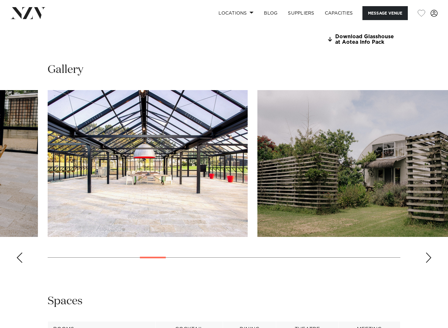
click at [426, 263] on div "Next slide" at bounding box center [428, 257] width 6 height 10
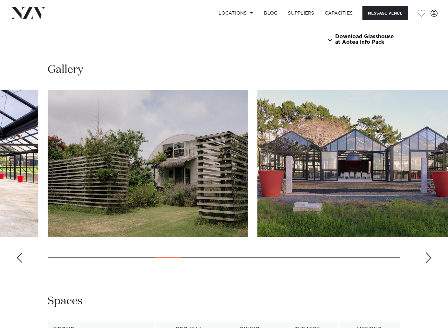
click at [426, 263] on div "Next slide" at bounding box center [428, 257] width 6 height 10
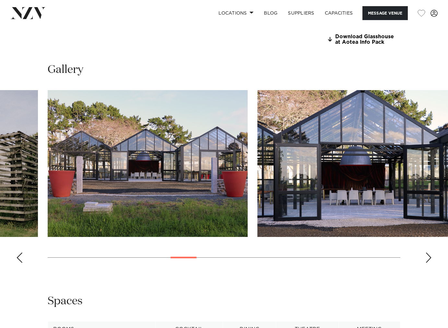
click at [426, 263] on div "Next slide" at bounding box center [428, 257] width 6 height 10
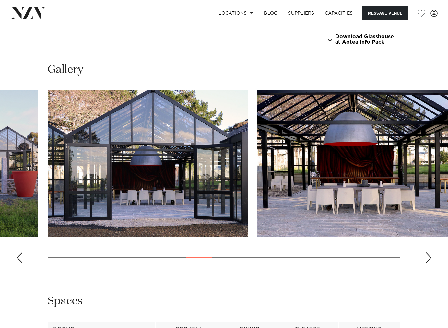
click at [426, 263] on div "Next slide" at bounding box center [428, 257] width 6 height 10
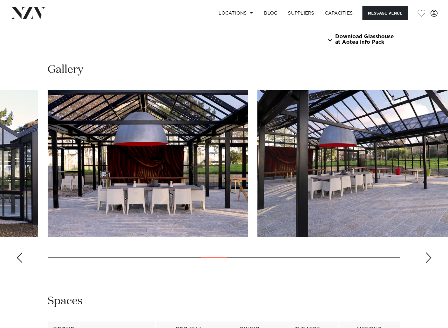
click at [426, 263] on div "Next slide" at bounding box center [428, 257] width 6 height 10
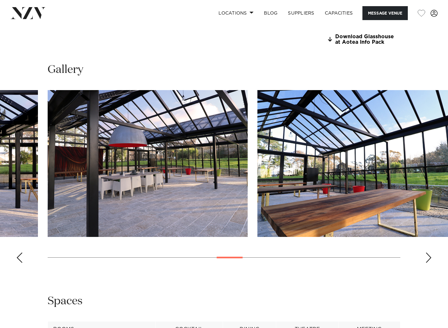
click at [426, 263] on div "Next slide" at bounding box center [428, 257] width 6 height 10
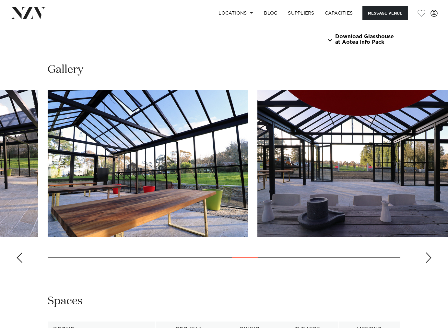
click at [426, 263] on div "Next slide" at bounding box center [428, 257] width 6 height 10
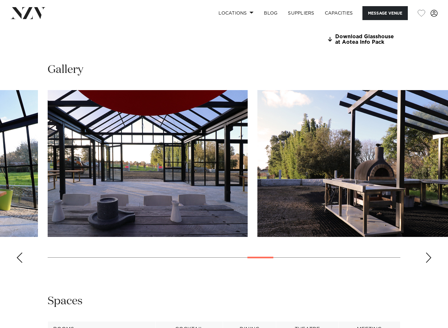
click at [426, 263] on div "Next slide" at bounding box center [428, 257] width 6 height 10
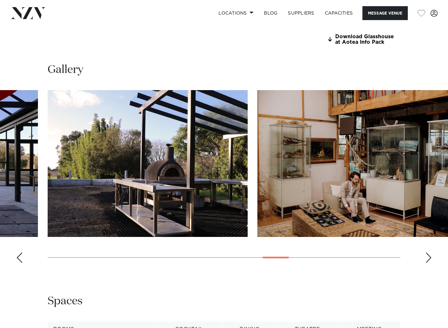
click at [426, 263] on div "Next slide" at bounding box center [428, 257] width 6 height 10
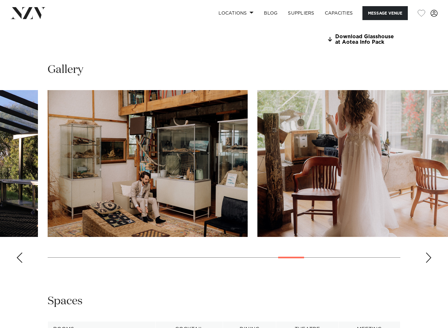
click at [426, 263] on div "Next slide" at bounding box center [428, 257] width 6 height 10
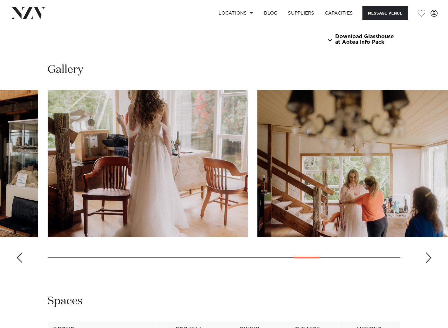
click at [426, 263] on div "Next slide" at bounding box center [428, 257] width 6 height 10
